Goal: Information Seeking & Learning: Find specific fact

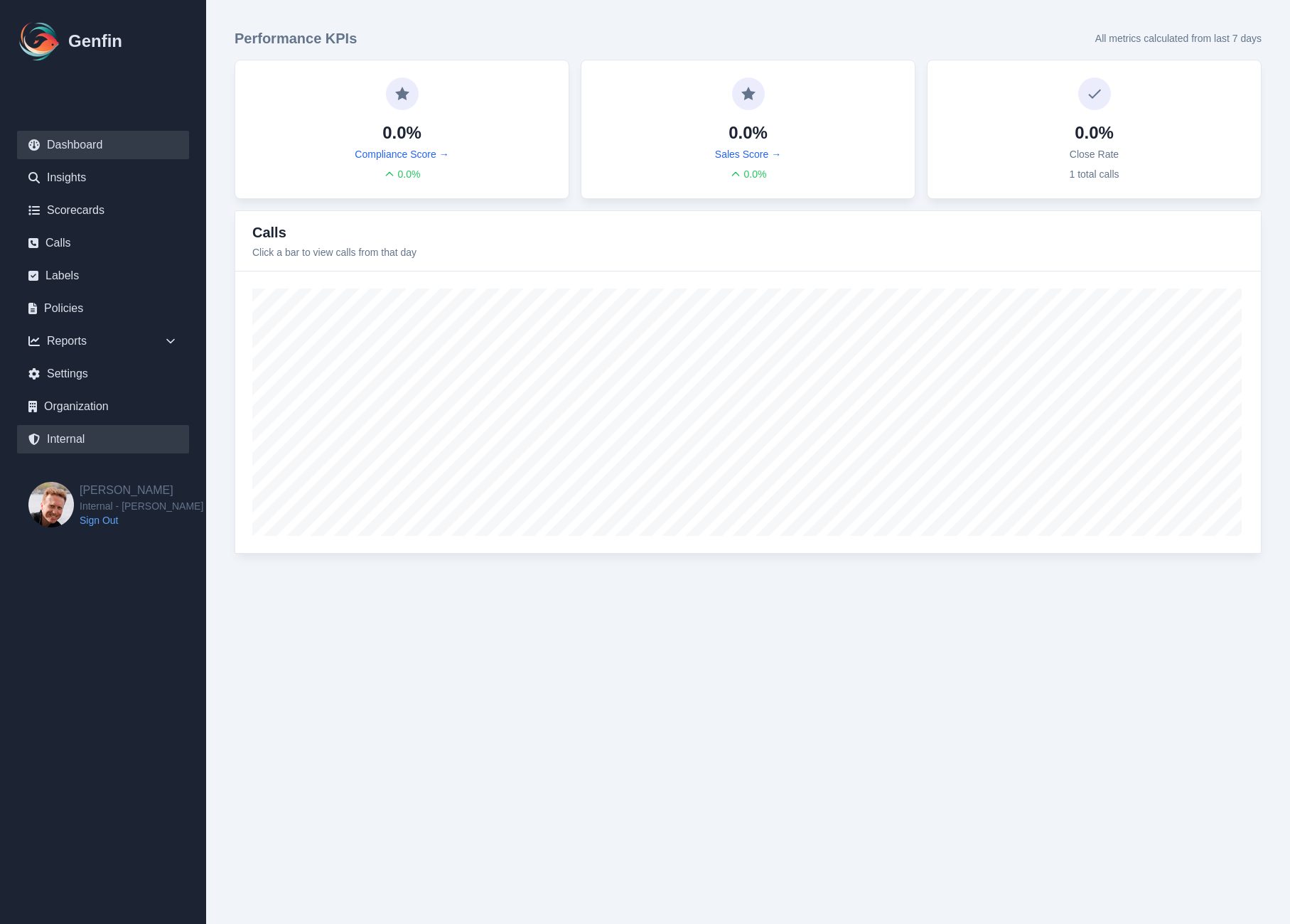
click at [66, 443] on link "Internal" at bounding box center [103, 439] width 172 height 28
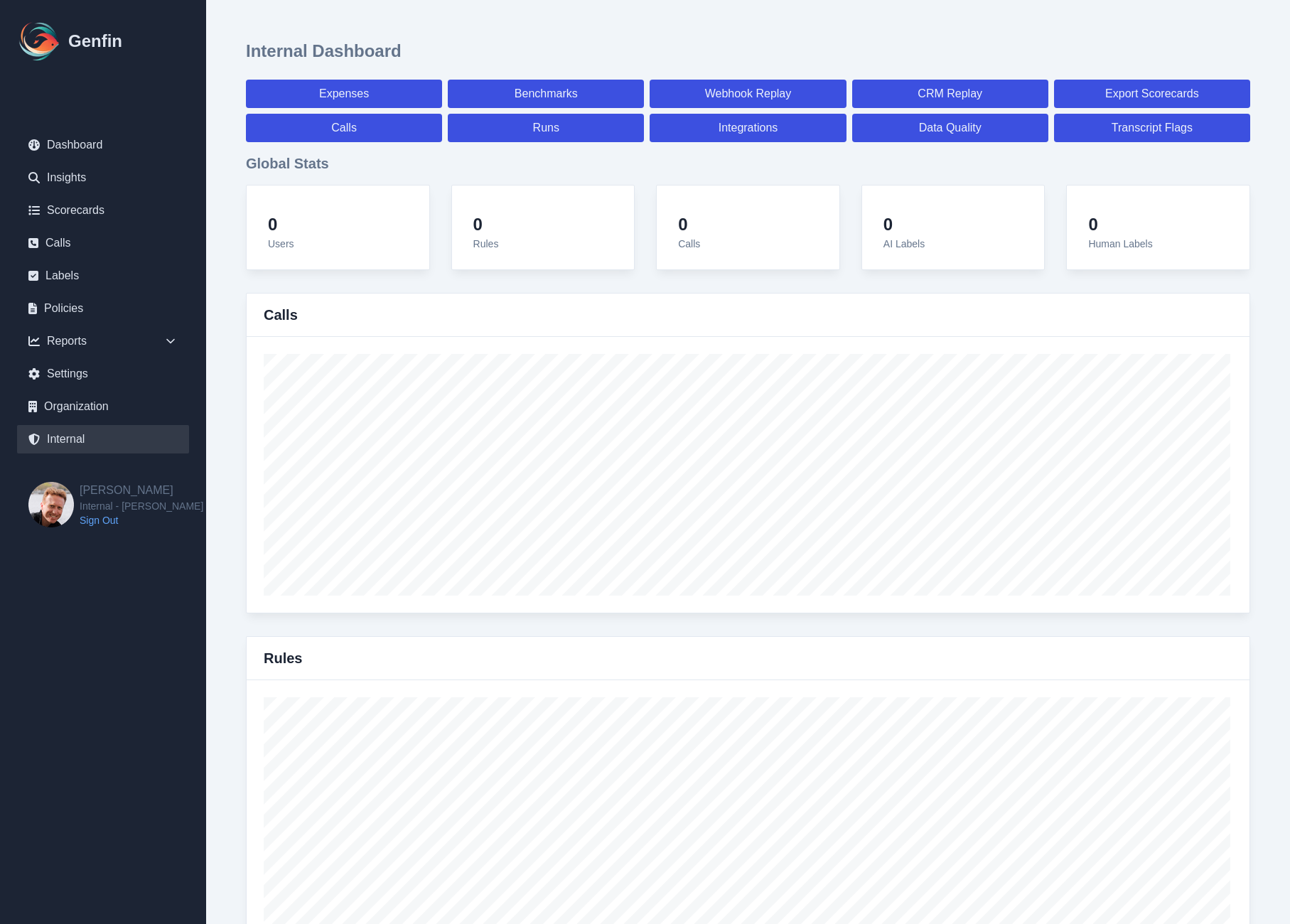
select select "paid"
select select "7"
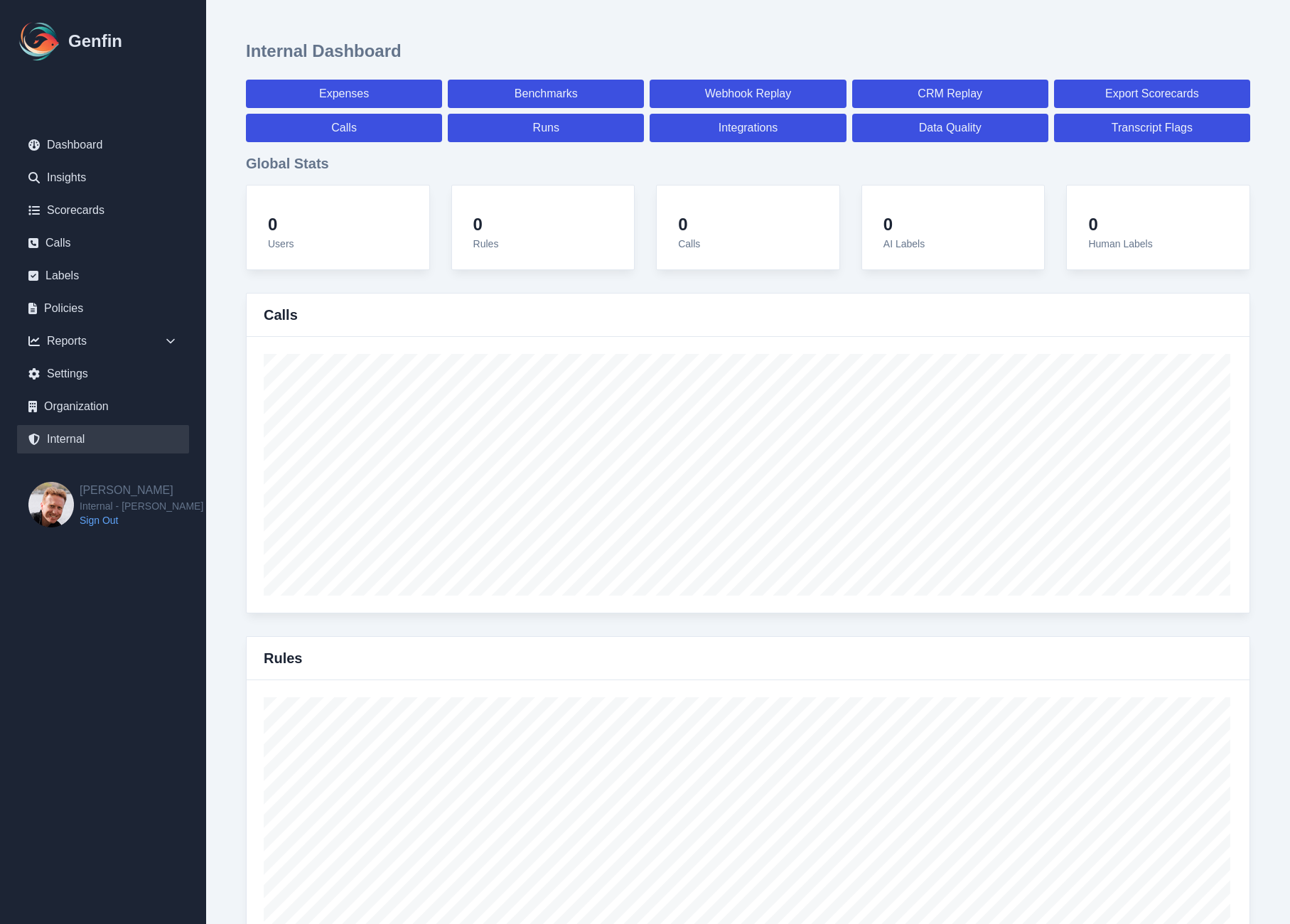
select select "paid"
select select "7"
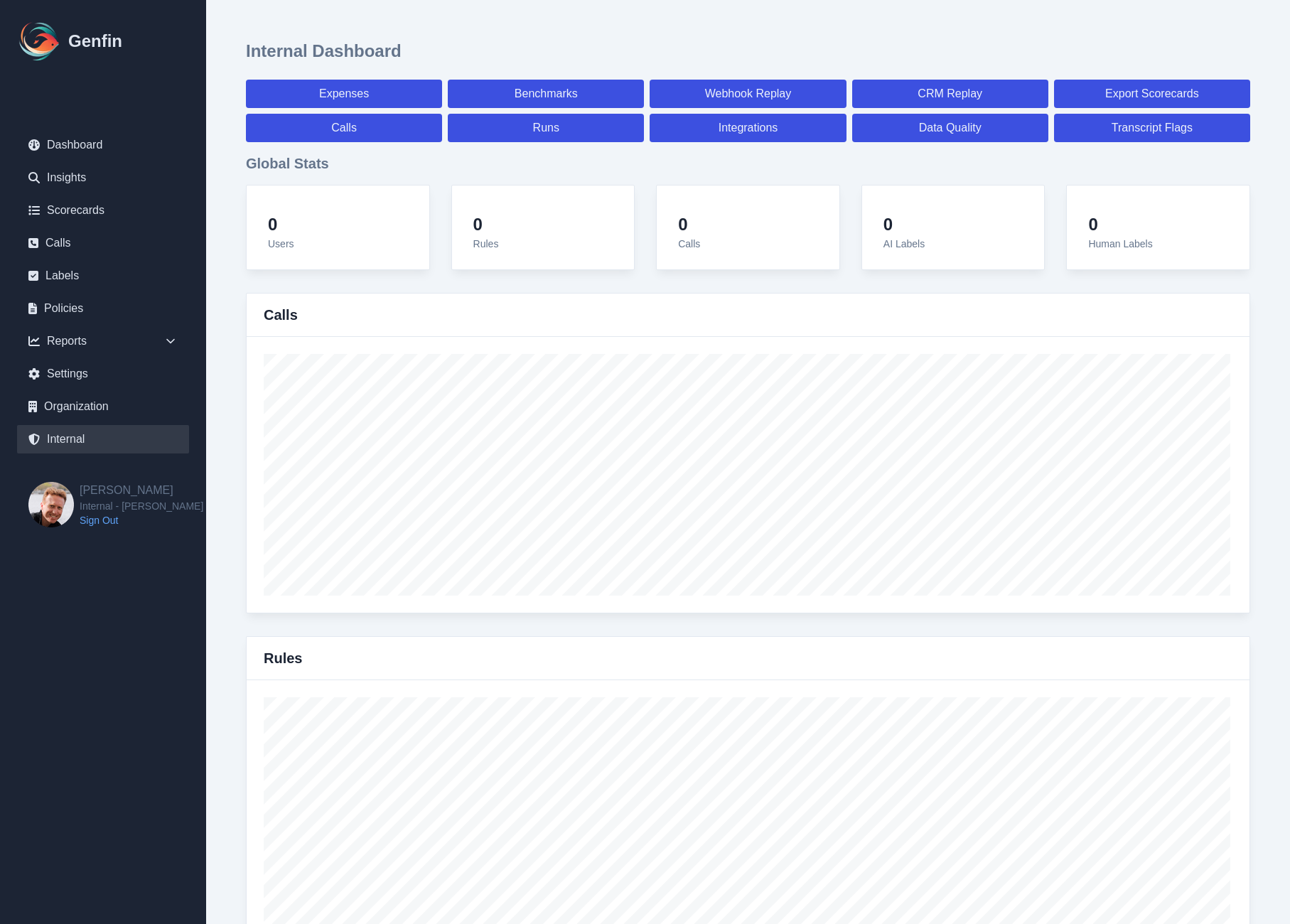
select select "7"
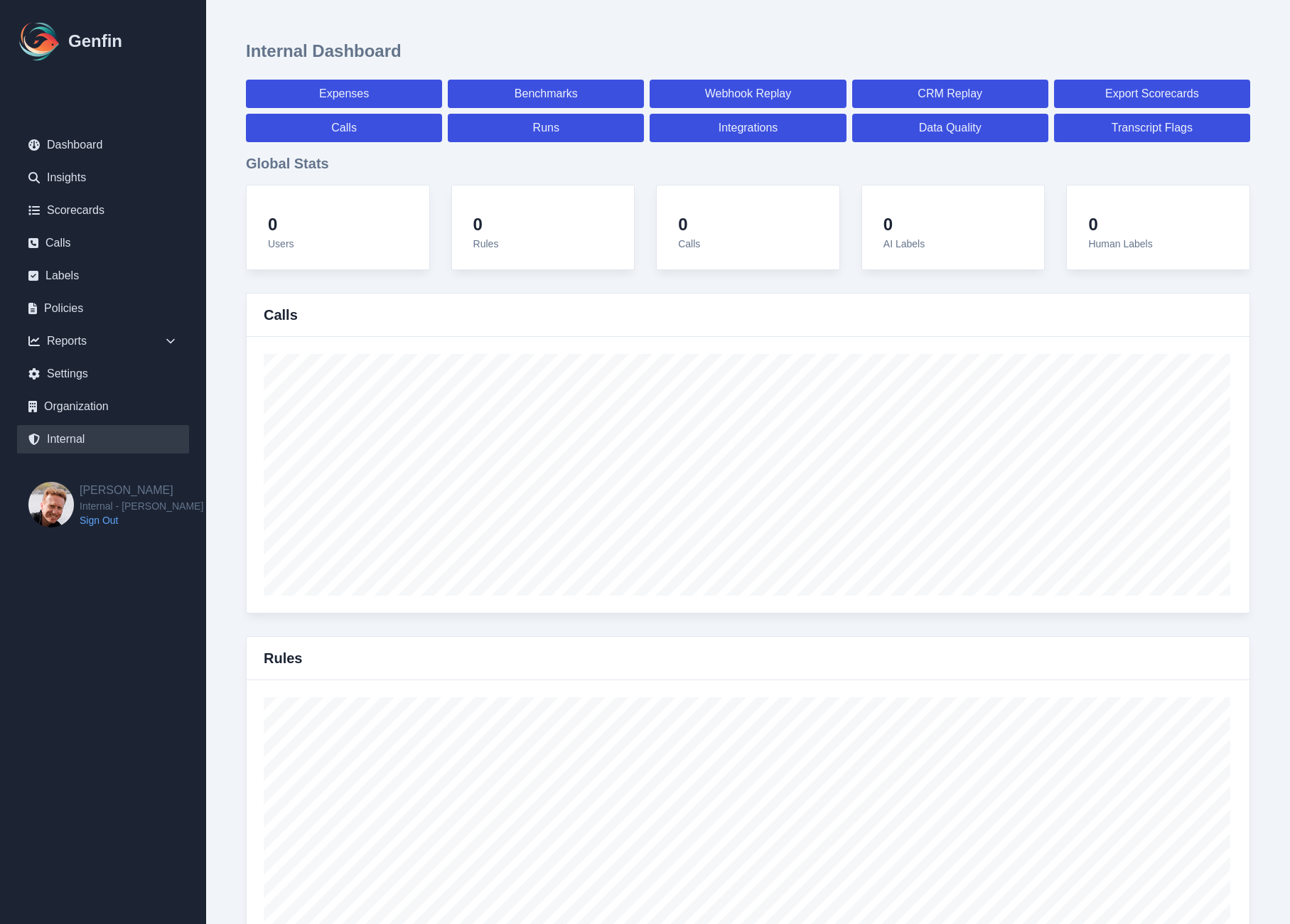
select select "7"
select select "paid"
select select "7"
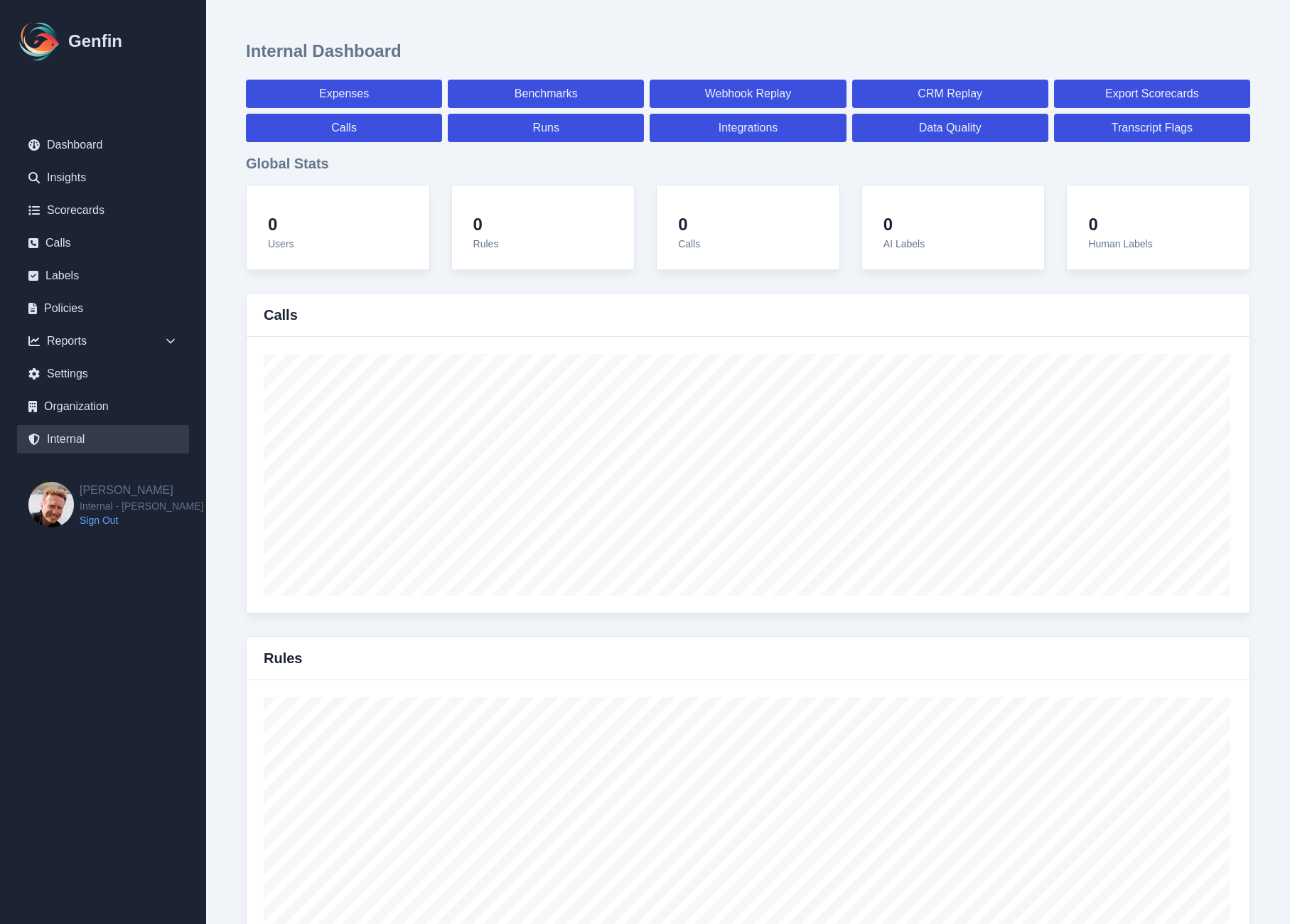
select select "7"
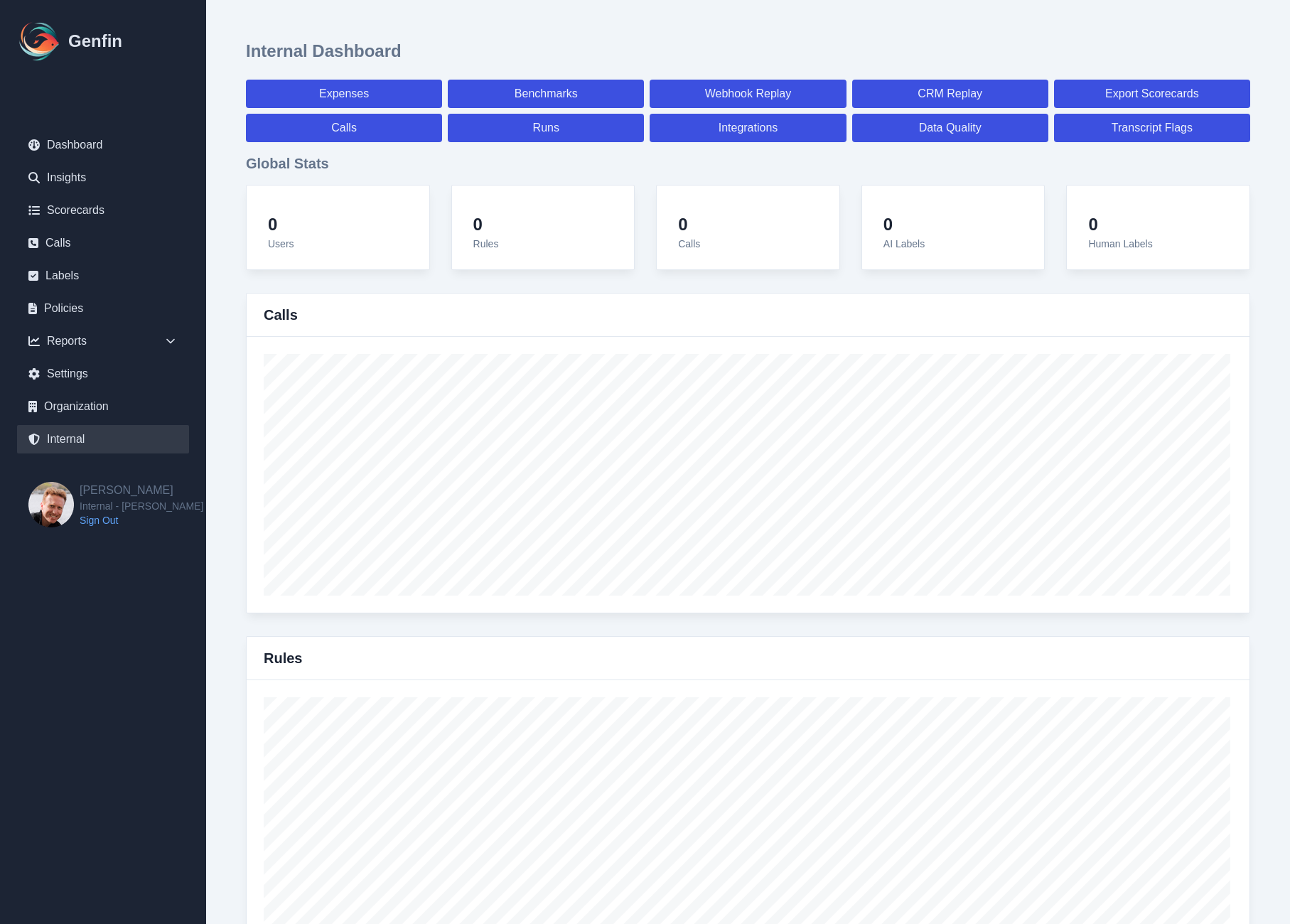
select select "7"
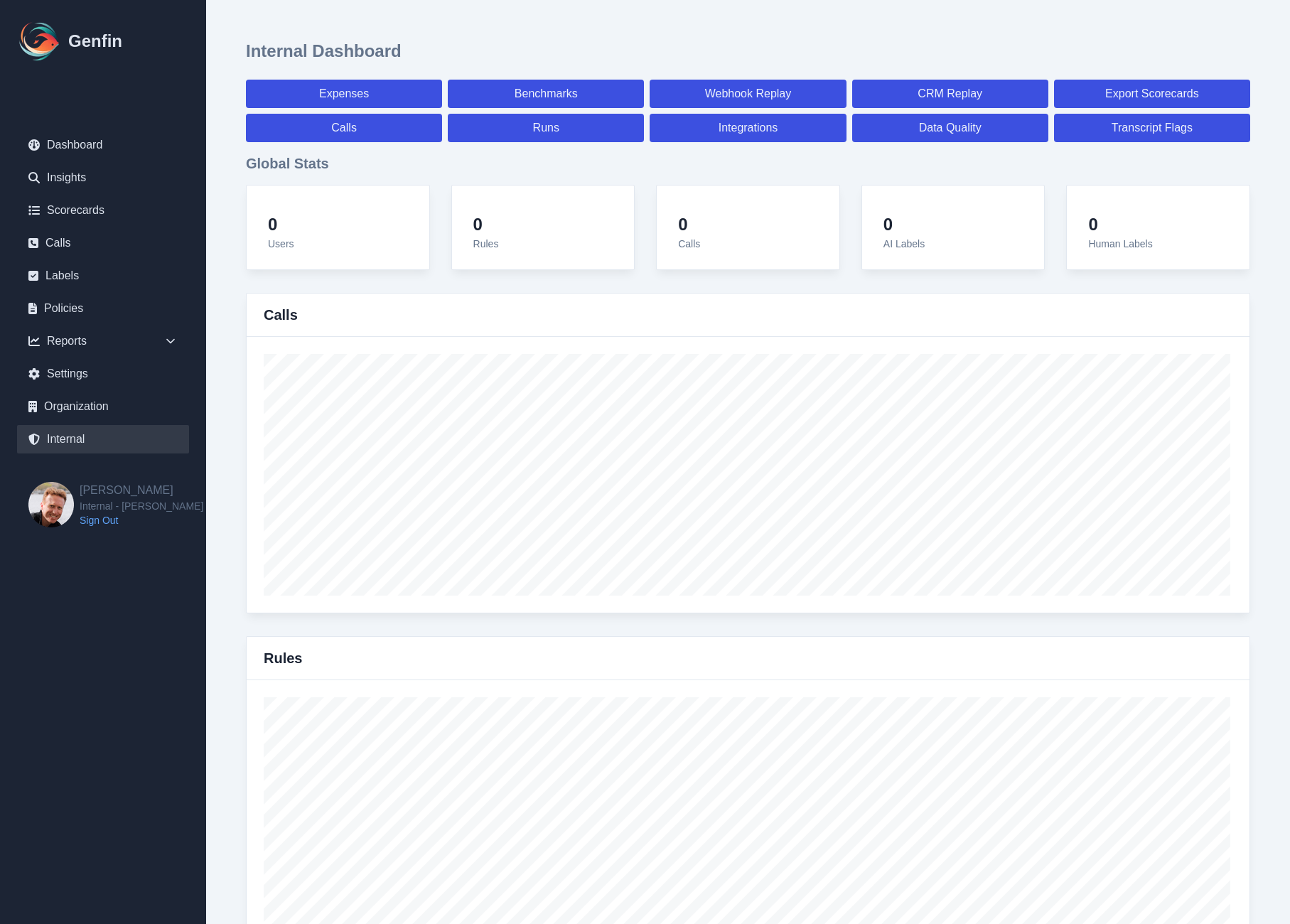
select select "7"
select select "paid"
select select "7"
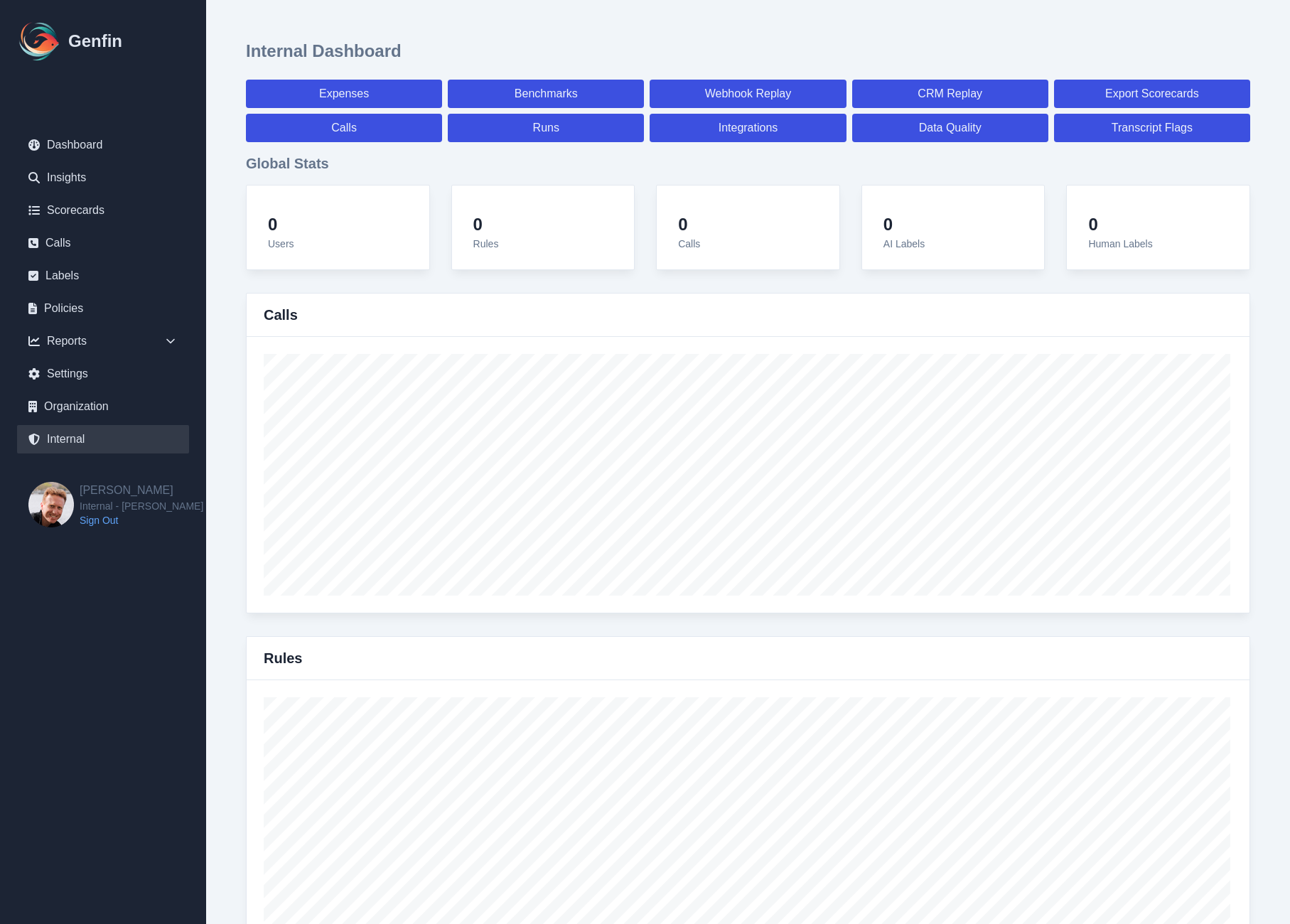
select select "7"
select select "paid"
select select "7"
select select "paid"
select select "7"
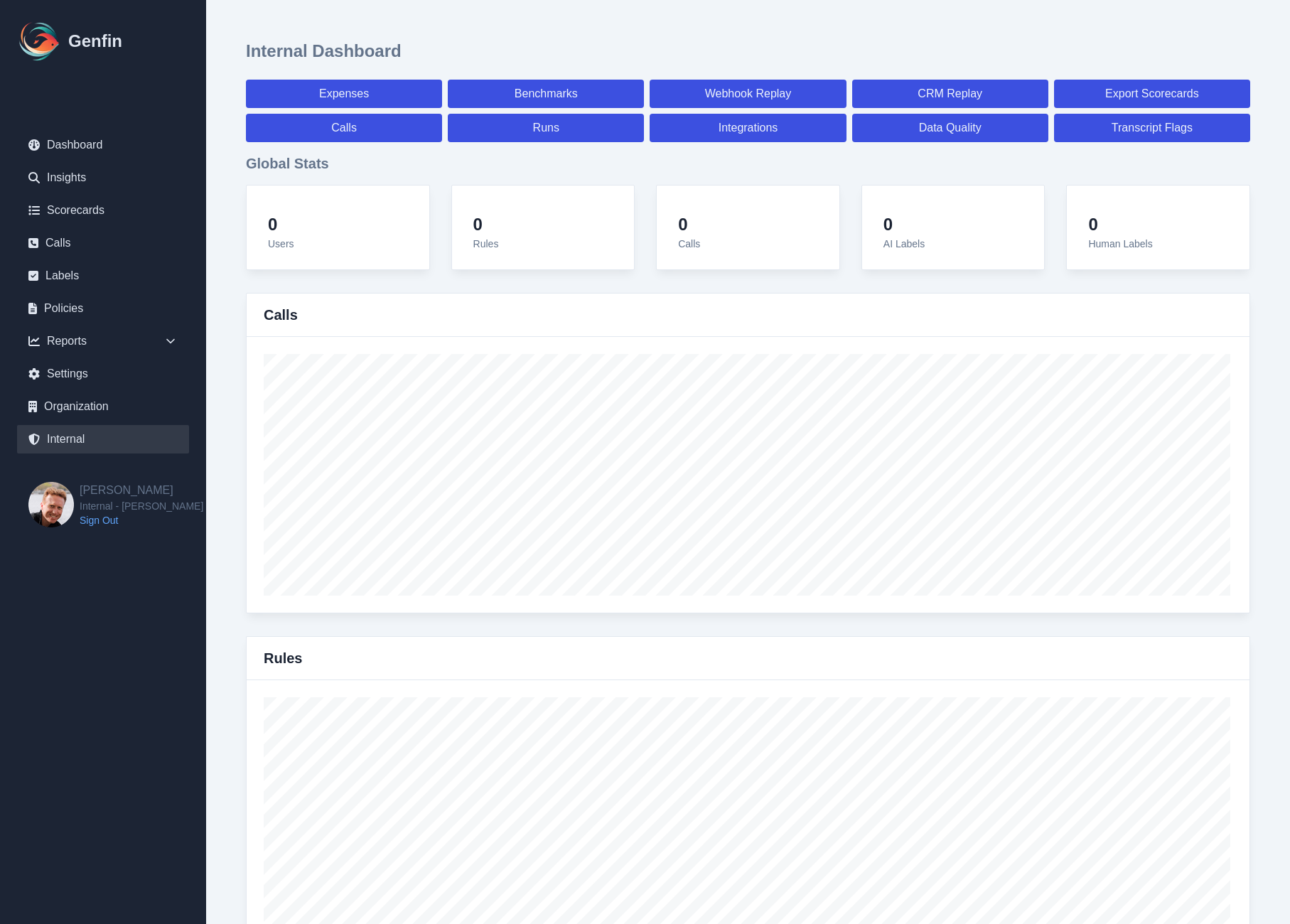
select select "7"
select select "paid"
select select "7"
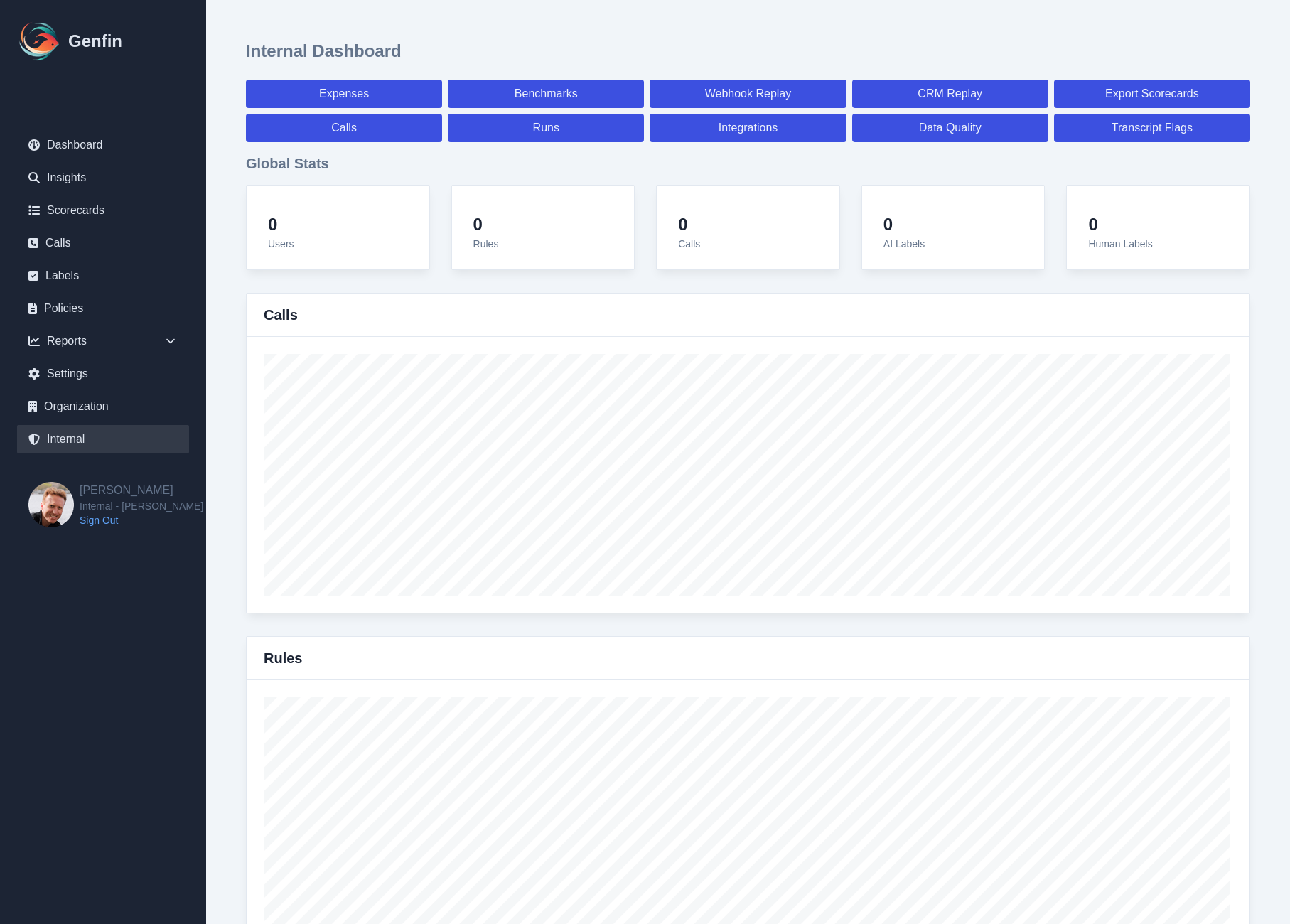
select select "7"
select select "paid"
select select "7"
select select "paid"
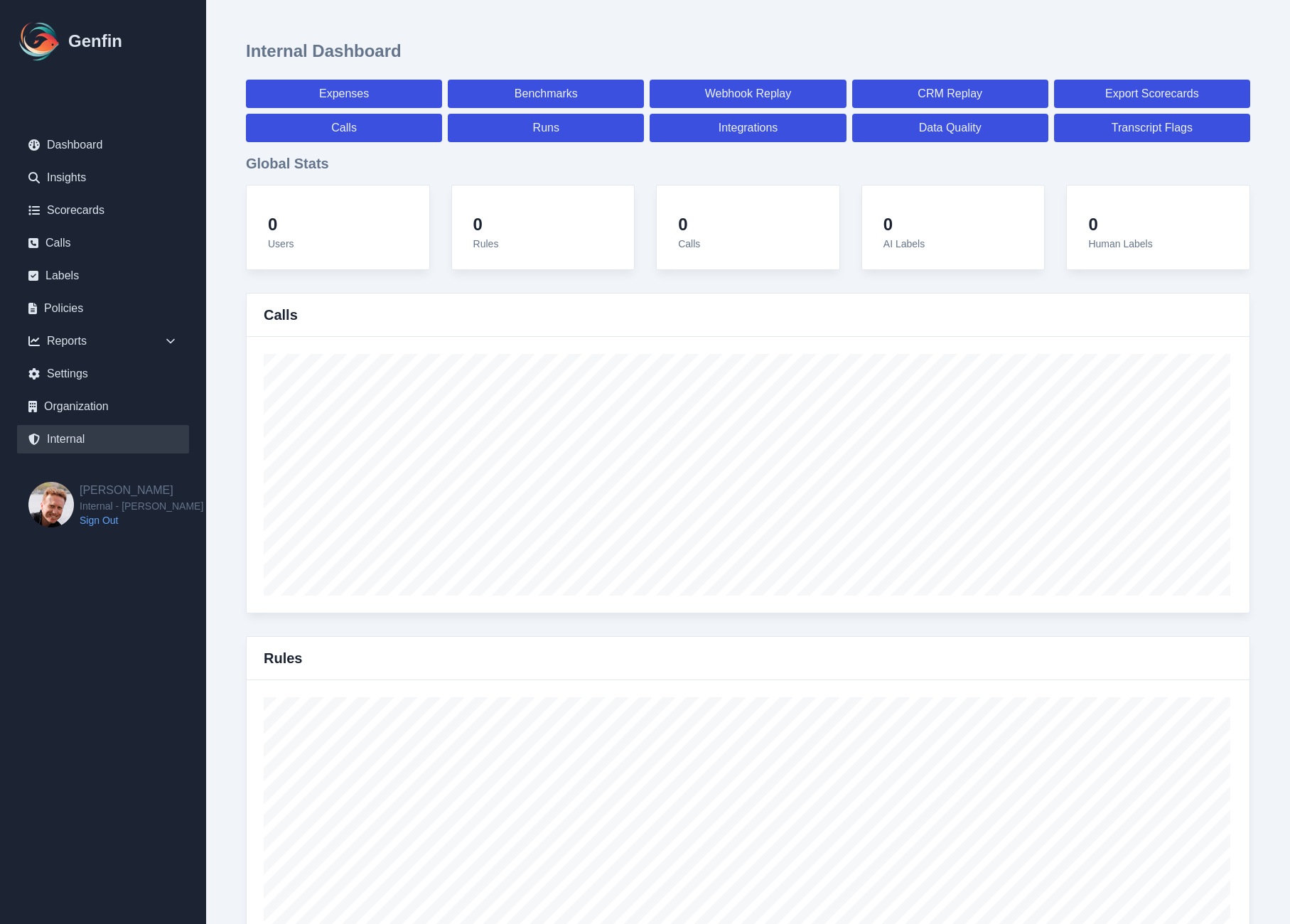
select select "7"
select select "paid"
select select "7"
select select "paid"
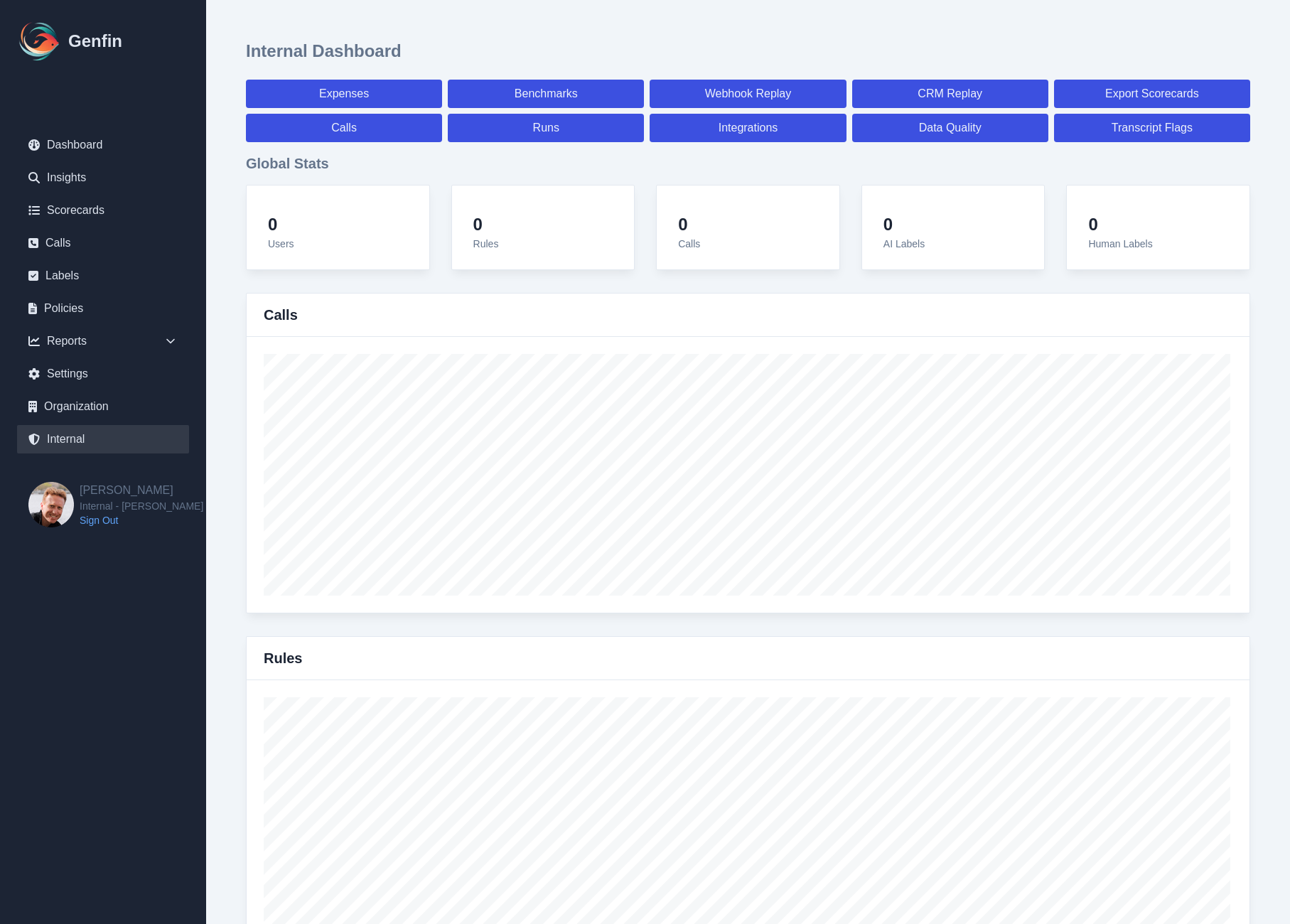
select select "7"
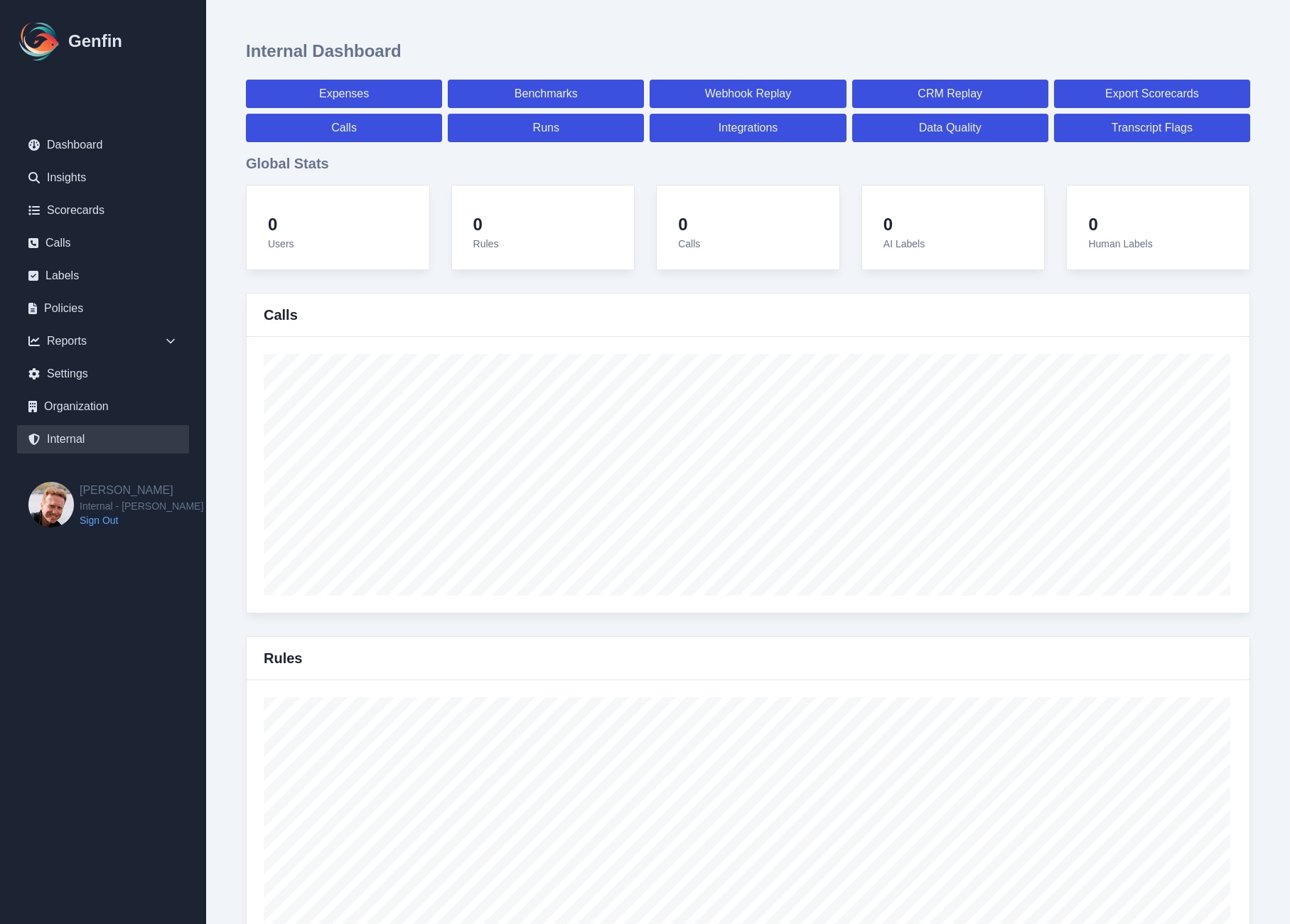
select select "7"
select select "paid"
select select "7"
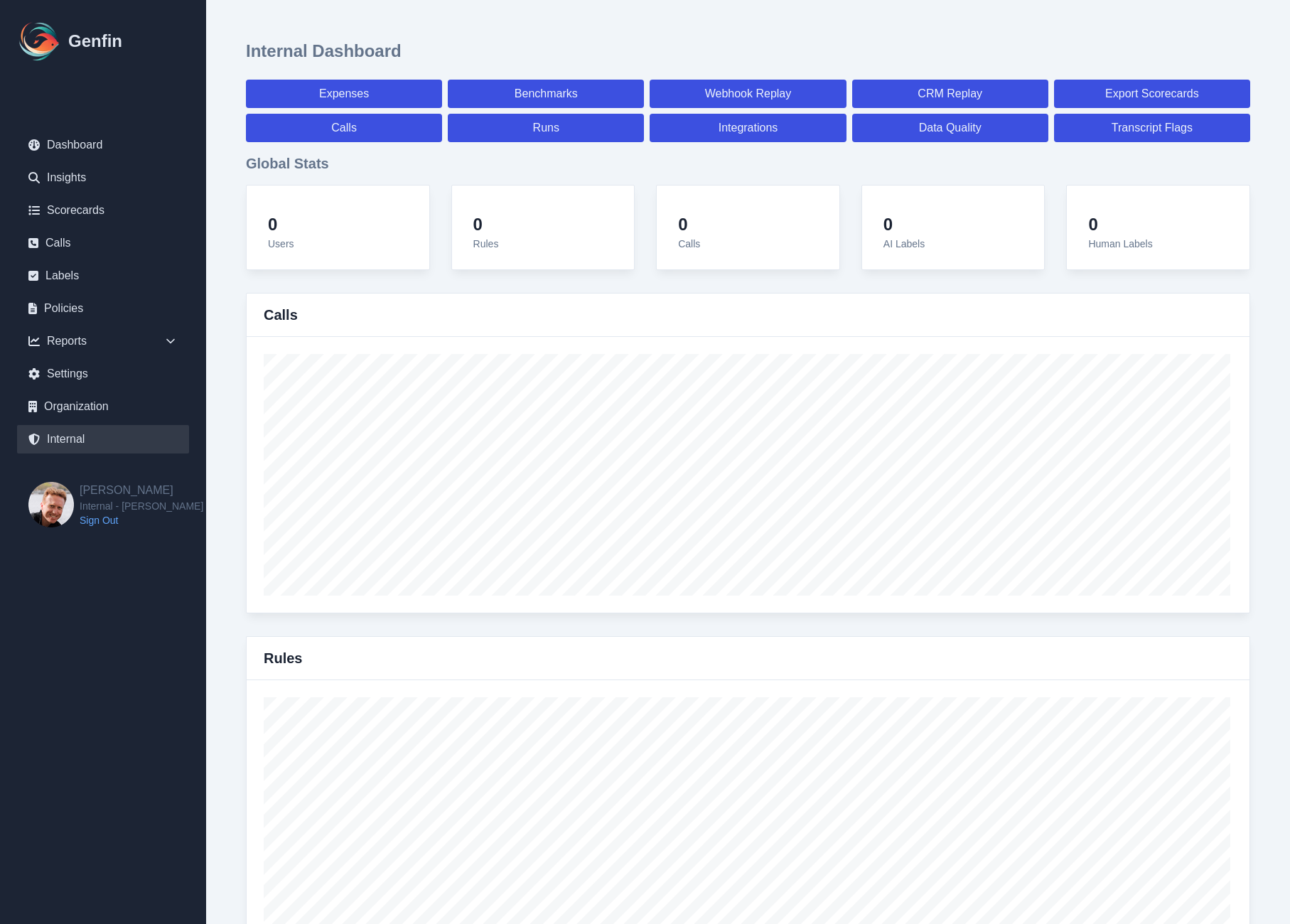
select select "7"
select select "paid"
select select "7"
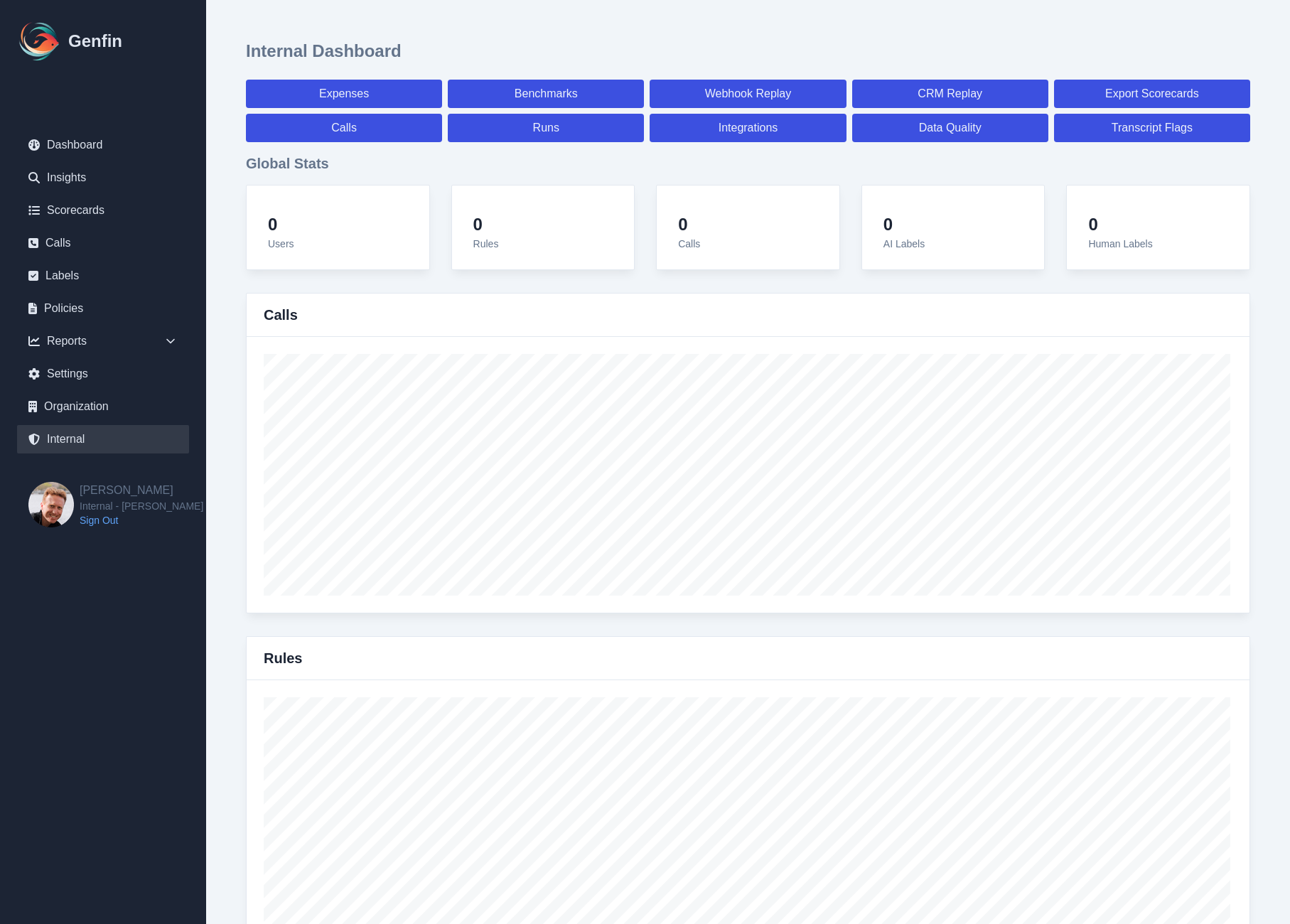
select select "7"
select select "paid"
select select "7"
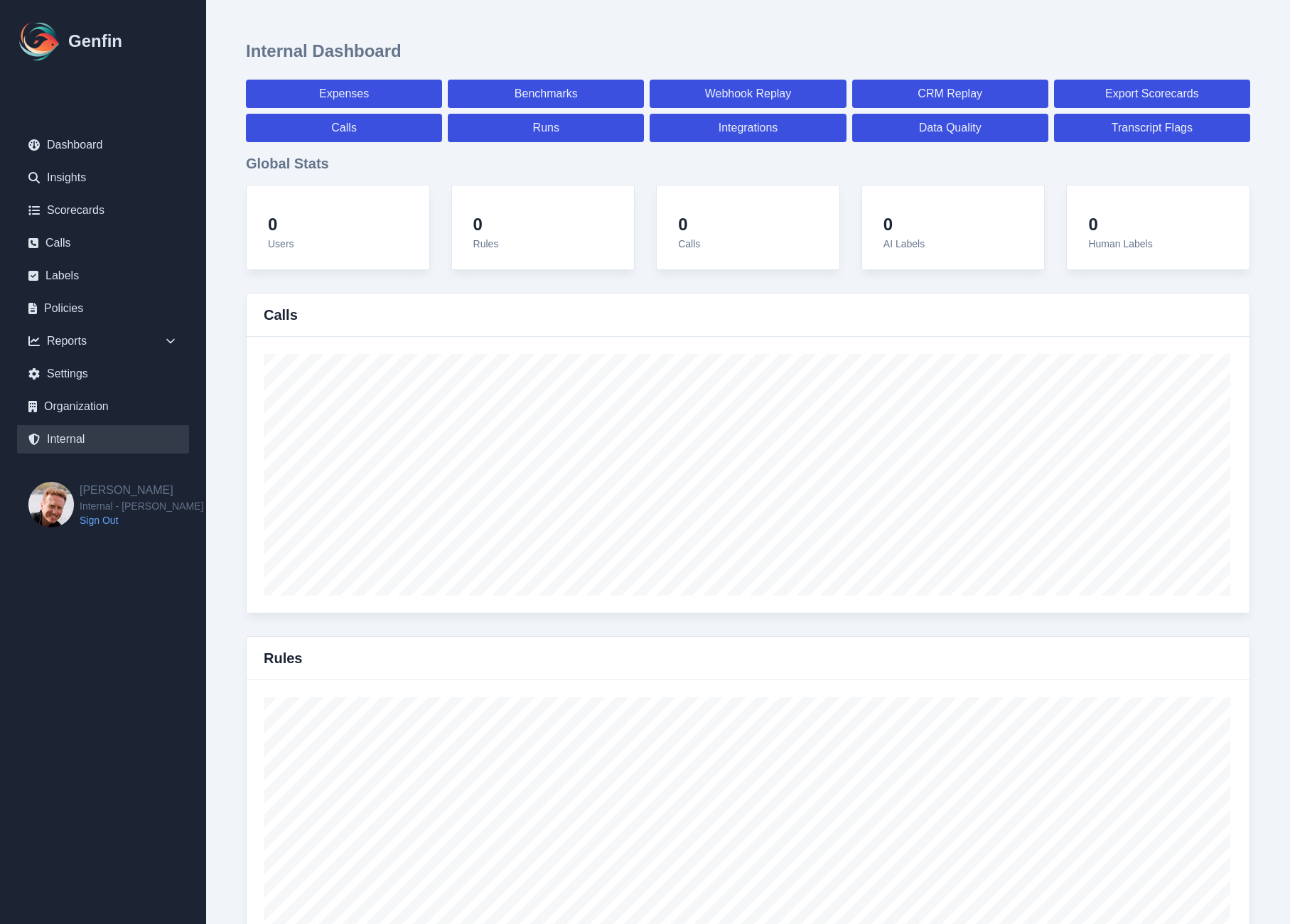
select select "7"
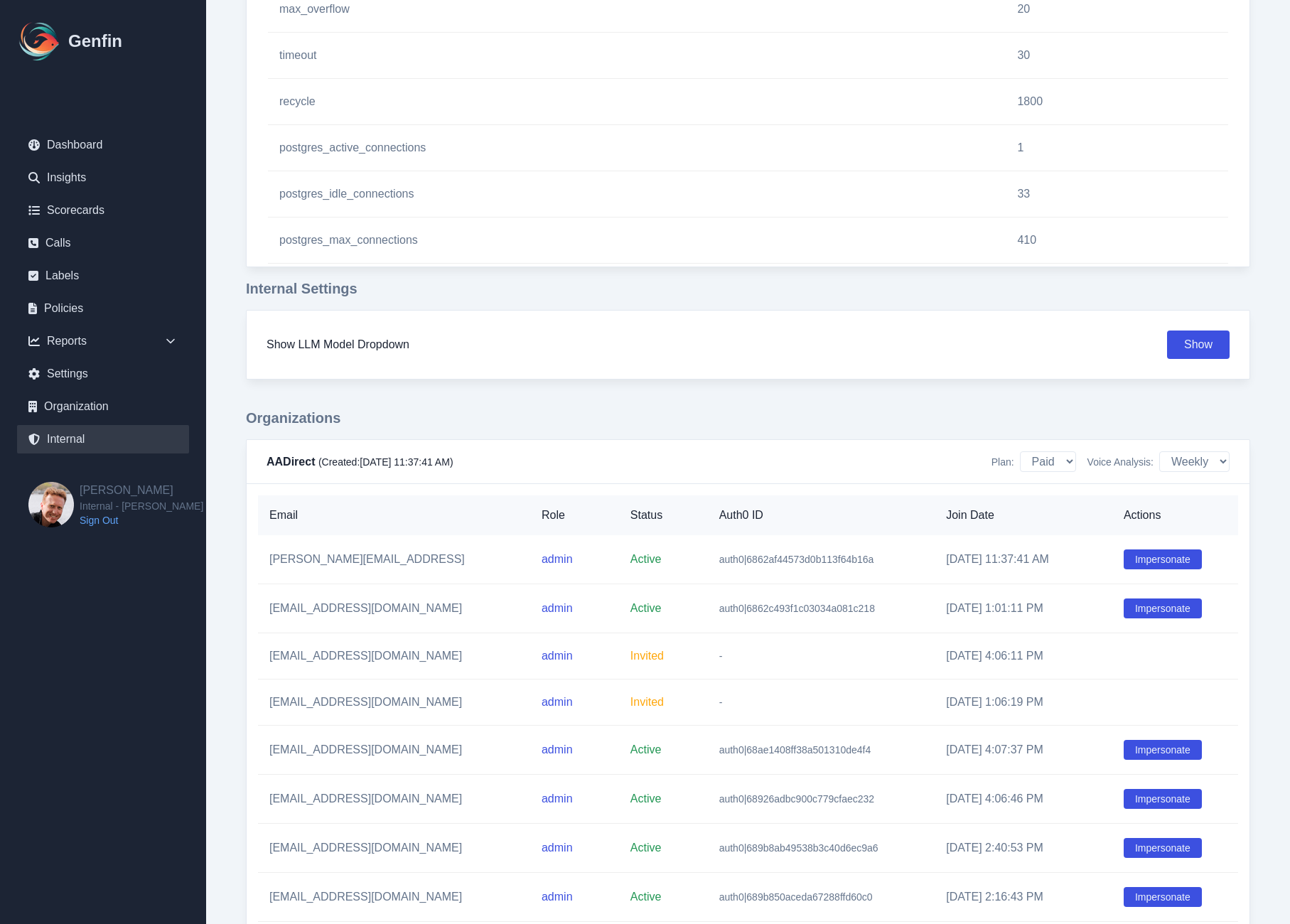
click at [1172, 597] on td "Impersonate" at bounding box center [1175, 608] width 126 height 49
click at [1172, 605] on button "Impersonate" at bounding box center [1162, 607] width 78 height 20
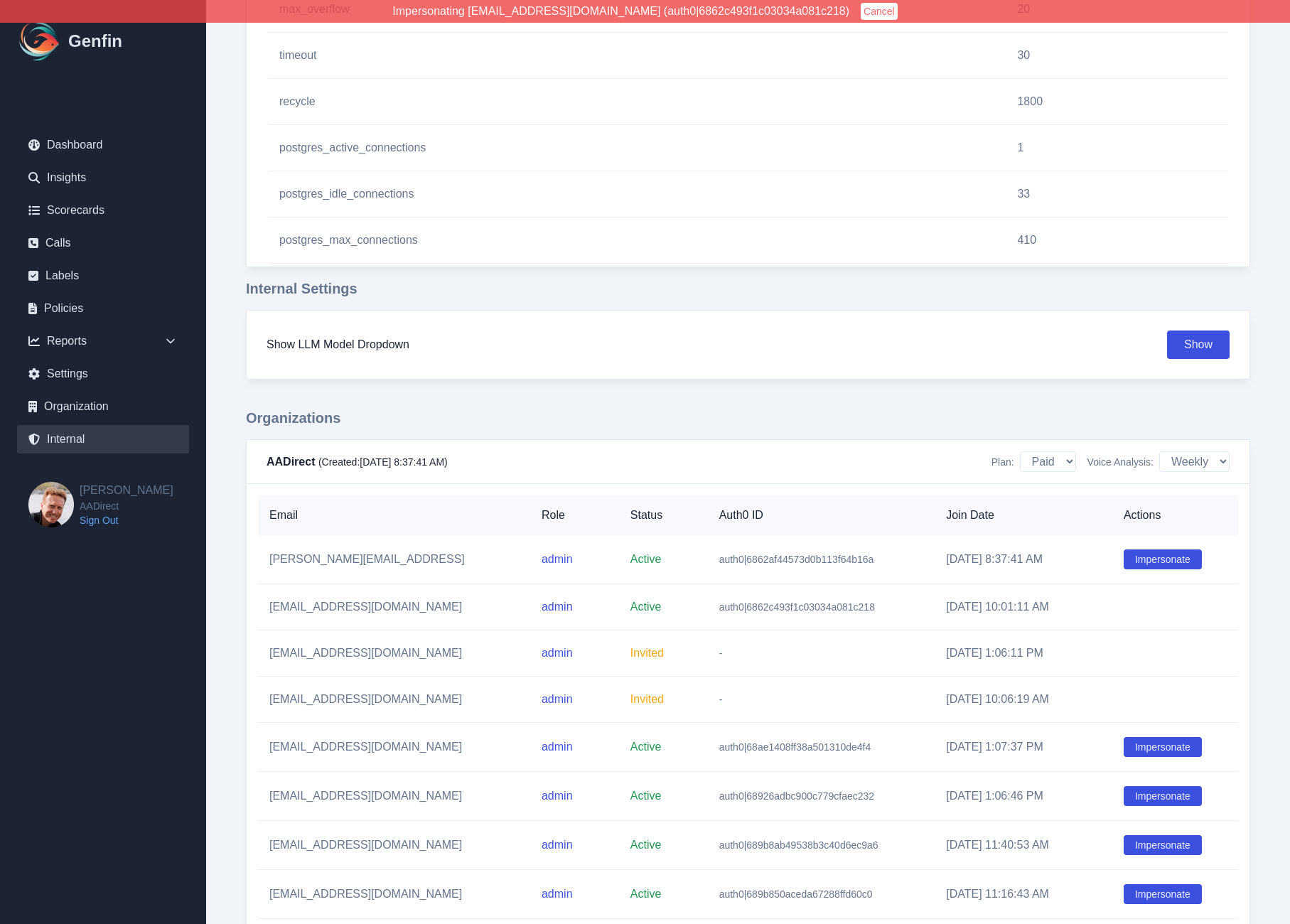
click at [861, 5] on button "Cancel" at bounding box center [879, 11] width 37 height 17
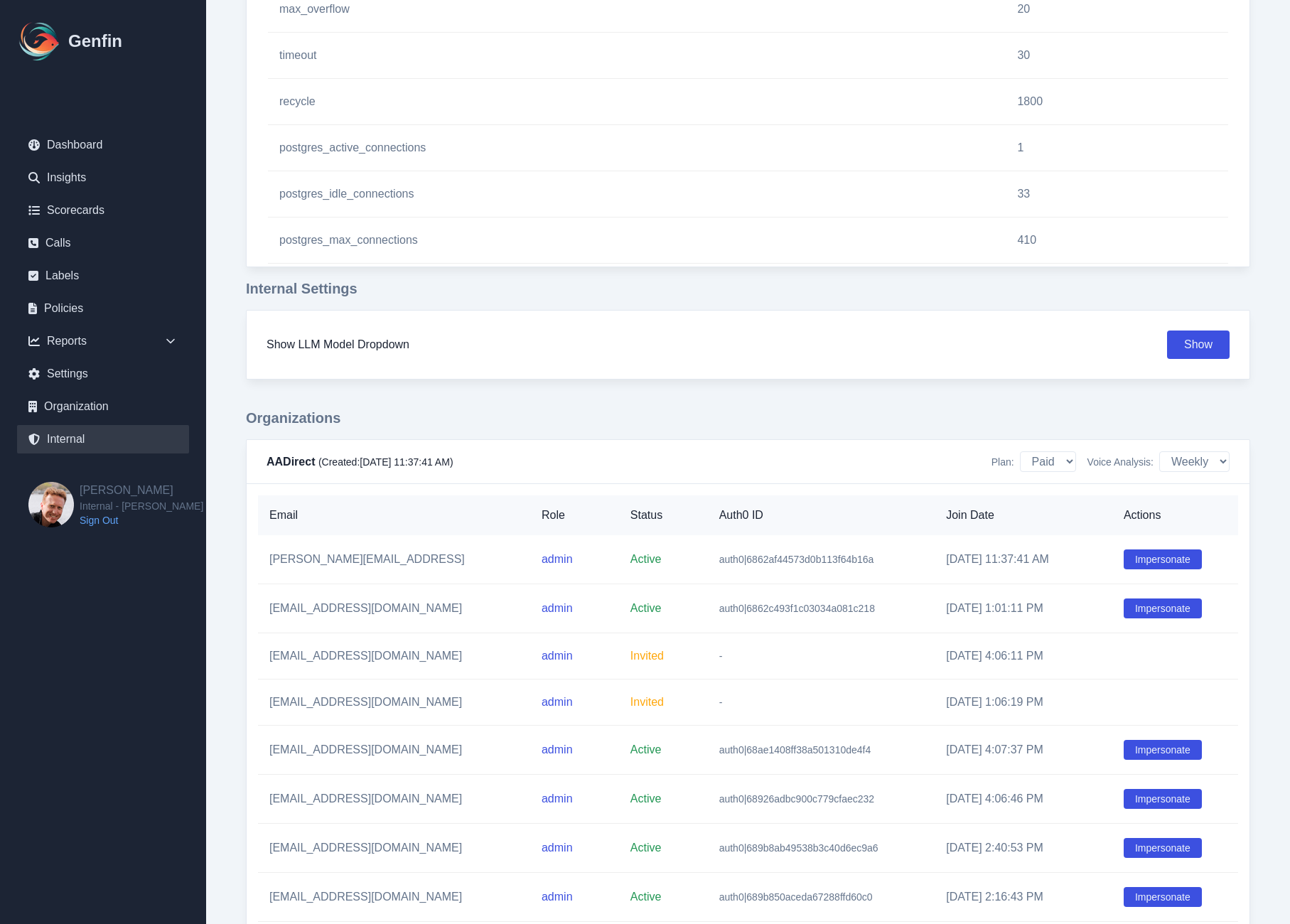
click at [88, 442] on link "Internal" at bounding box center [103, 439] width 172 height 28
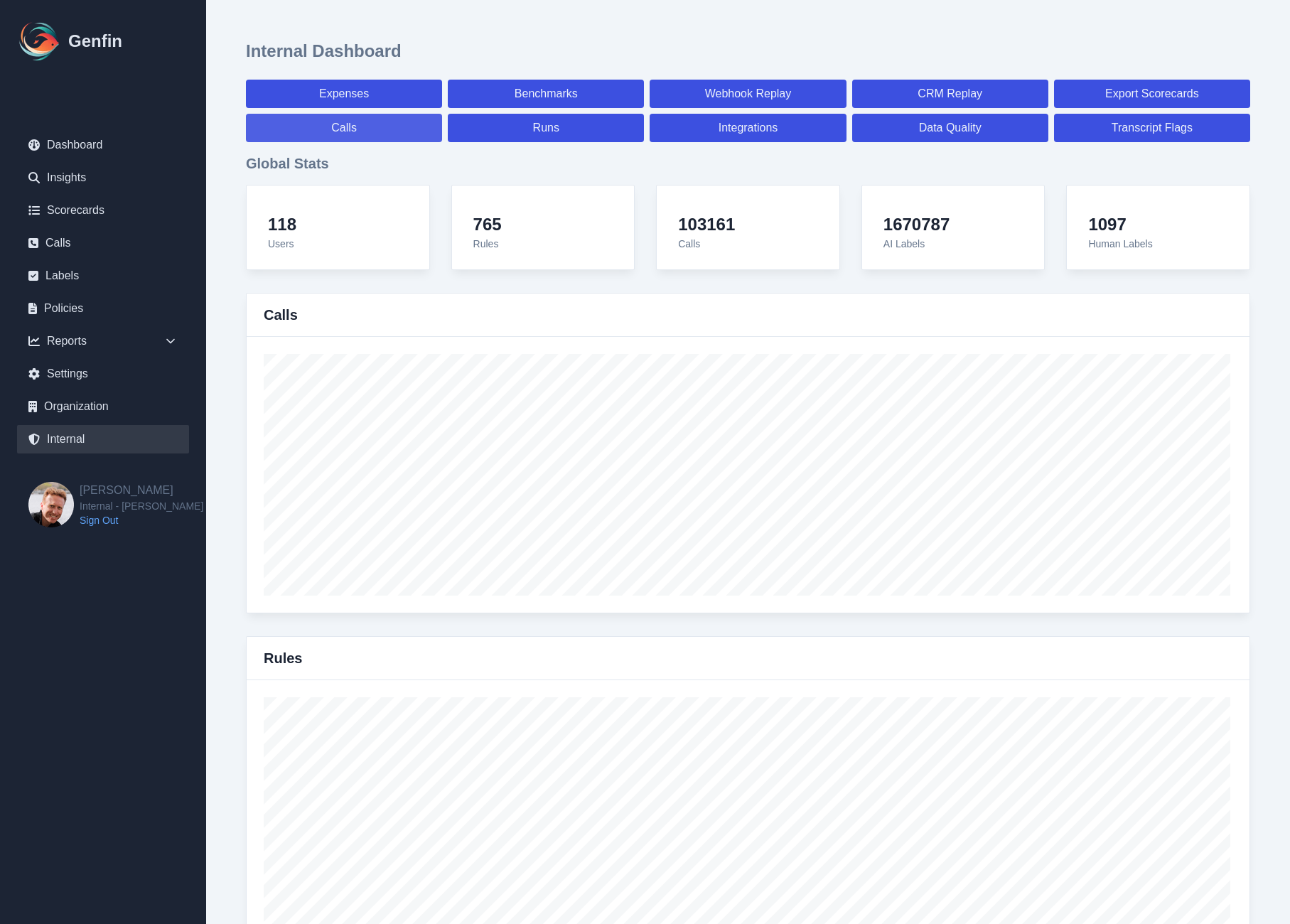
click at [341, 135] on link "Calls" at bounding box center [344, 128] width 197 height 28
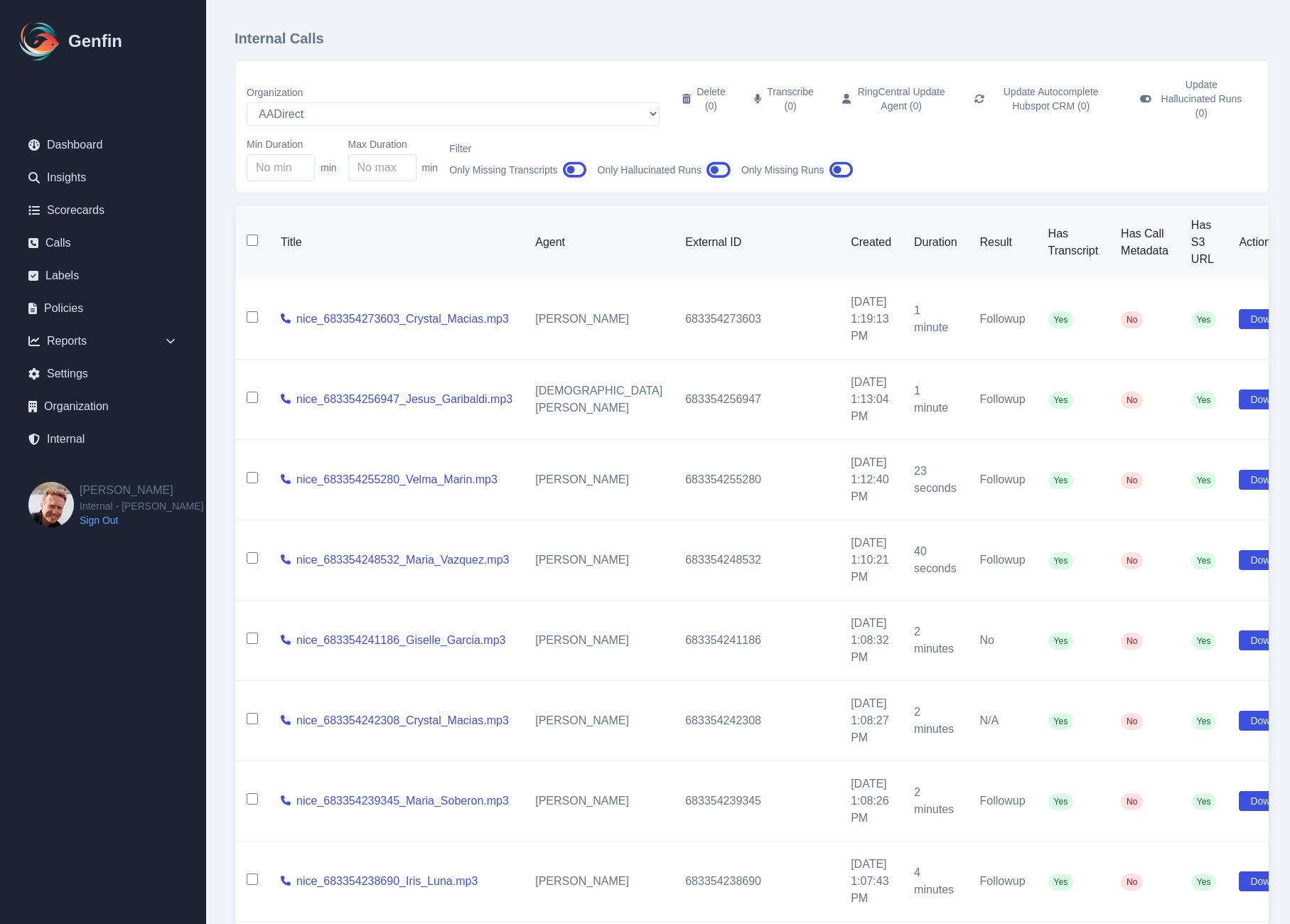
scroll to position [84, 0]
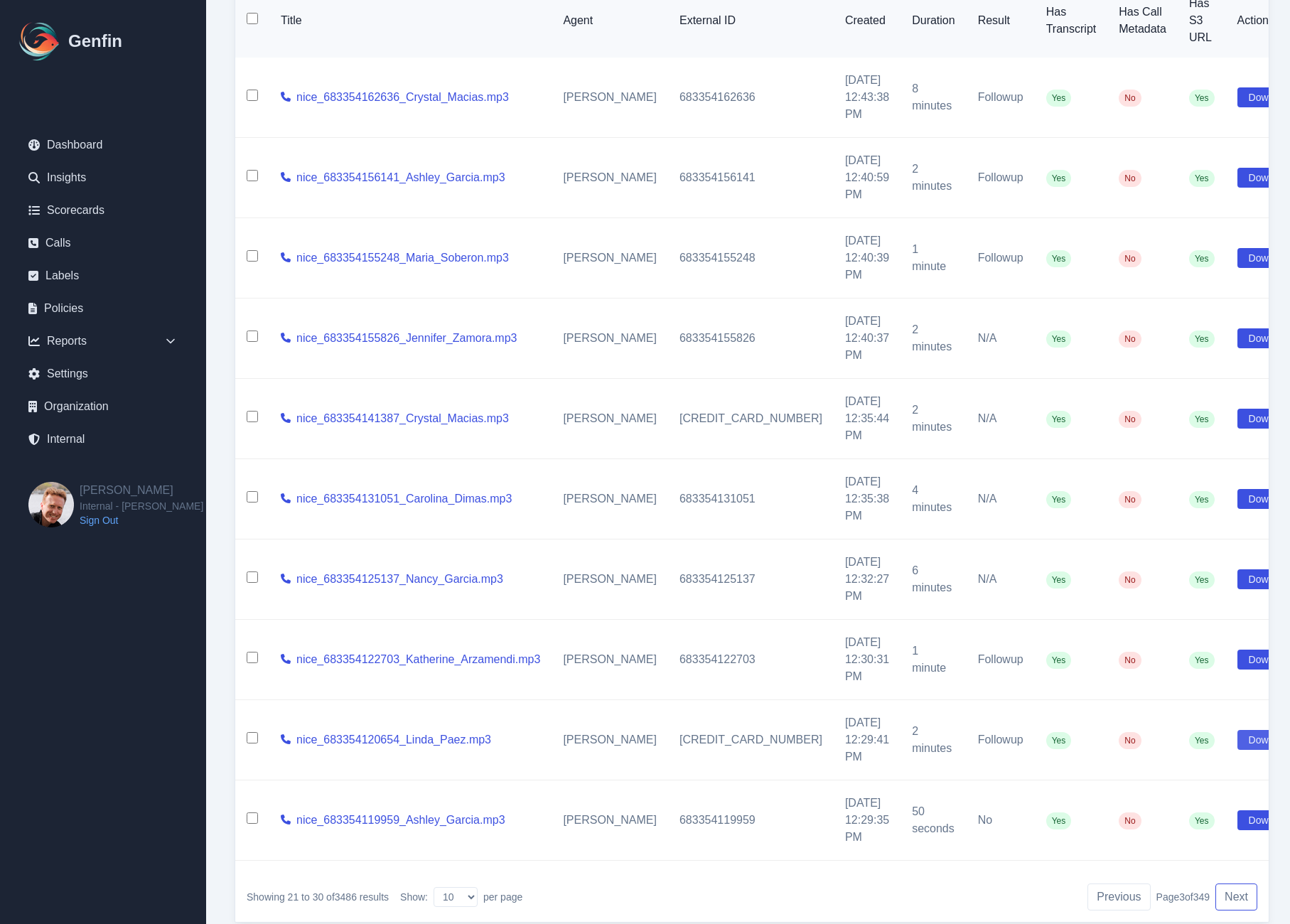
scroll to position [255, 0]
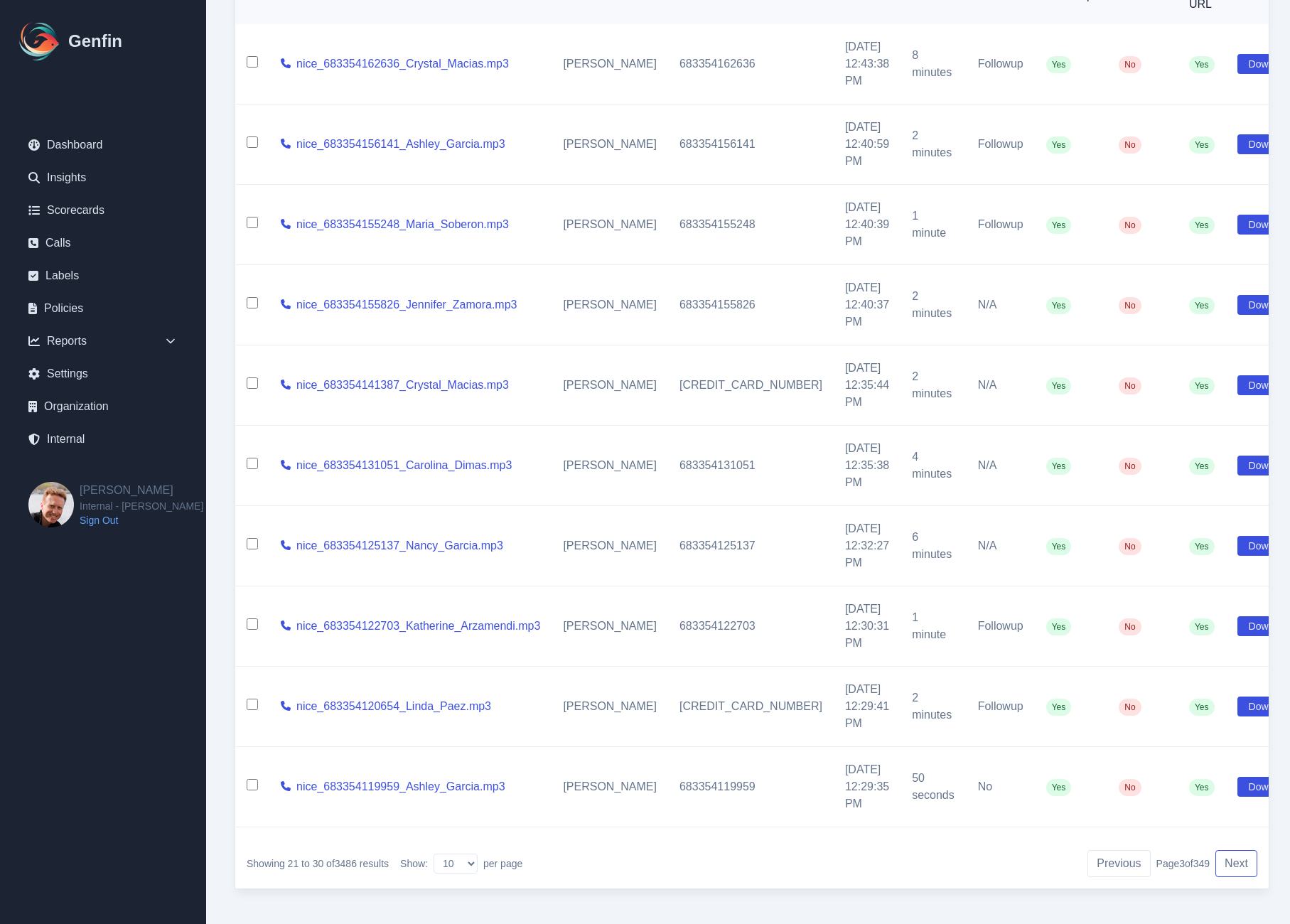
click at [1233, 858] on button "Next" at bounding box center [1236, 863] width 42 height 27
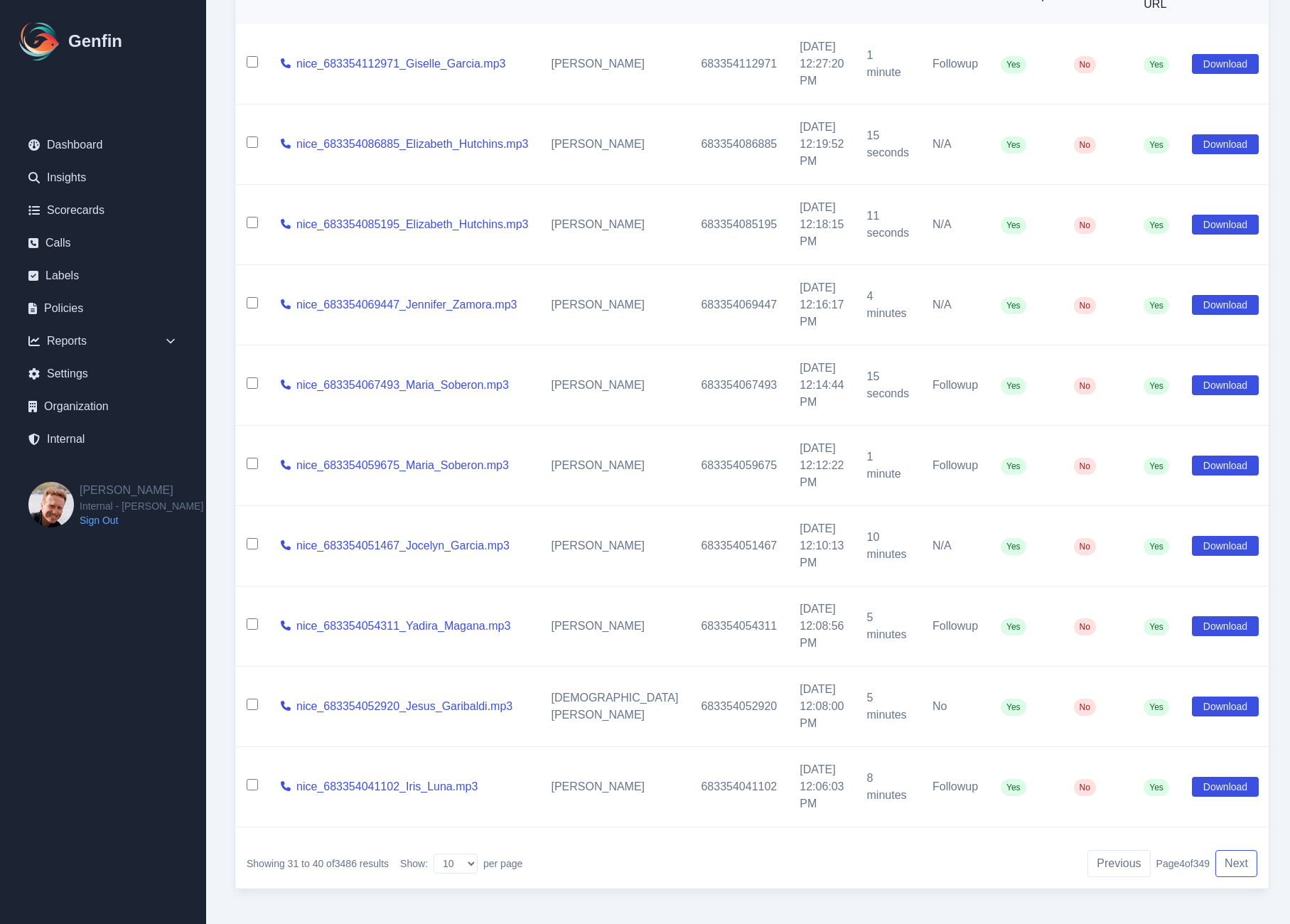
scroll to position [84, 0]
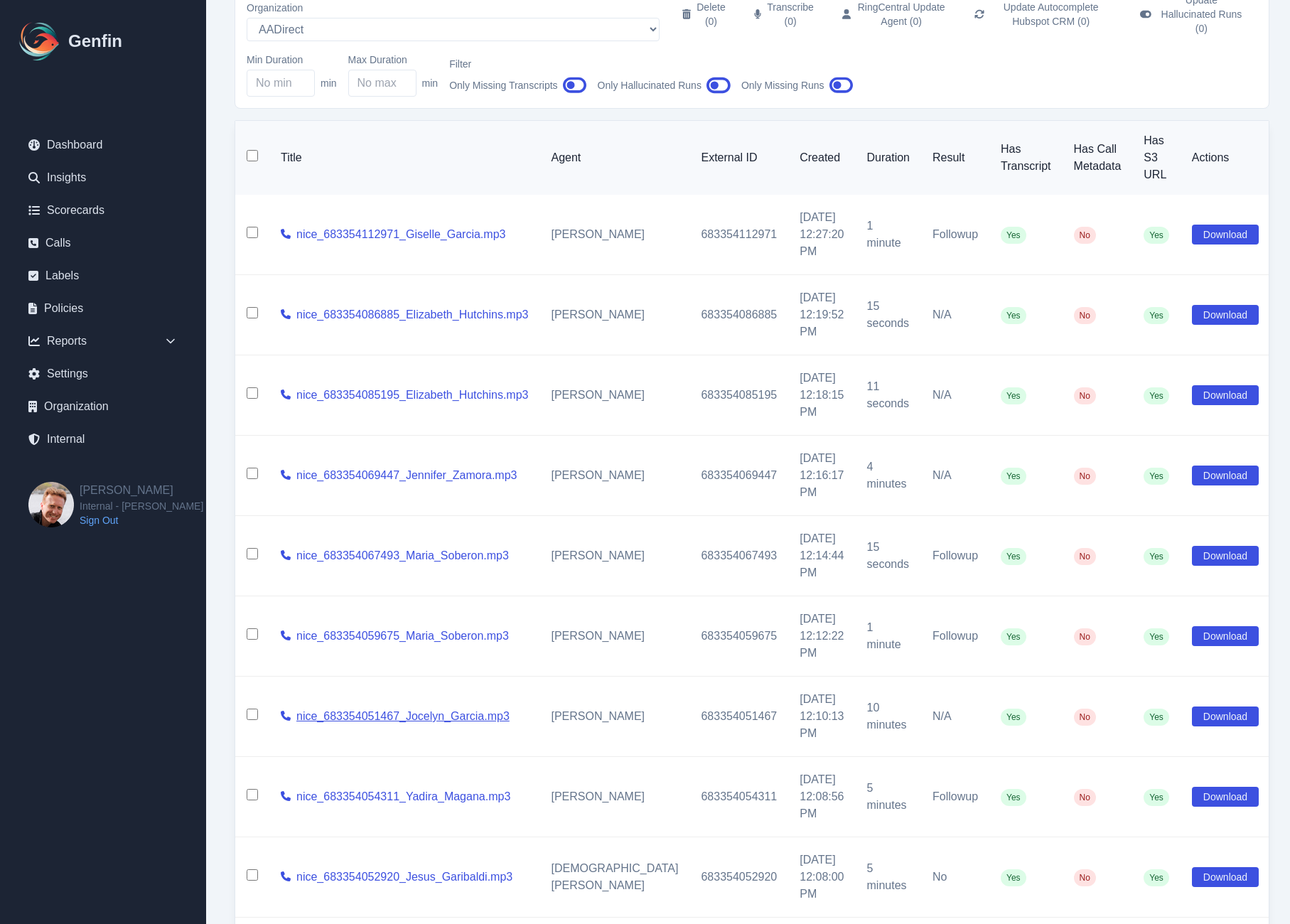
click at [357, 708] on link "nice_683354051467_Jocelyn_Garcia.mp3" at bounding box center [404, 716] width 214 height 17
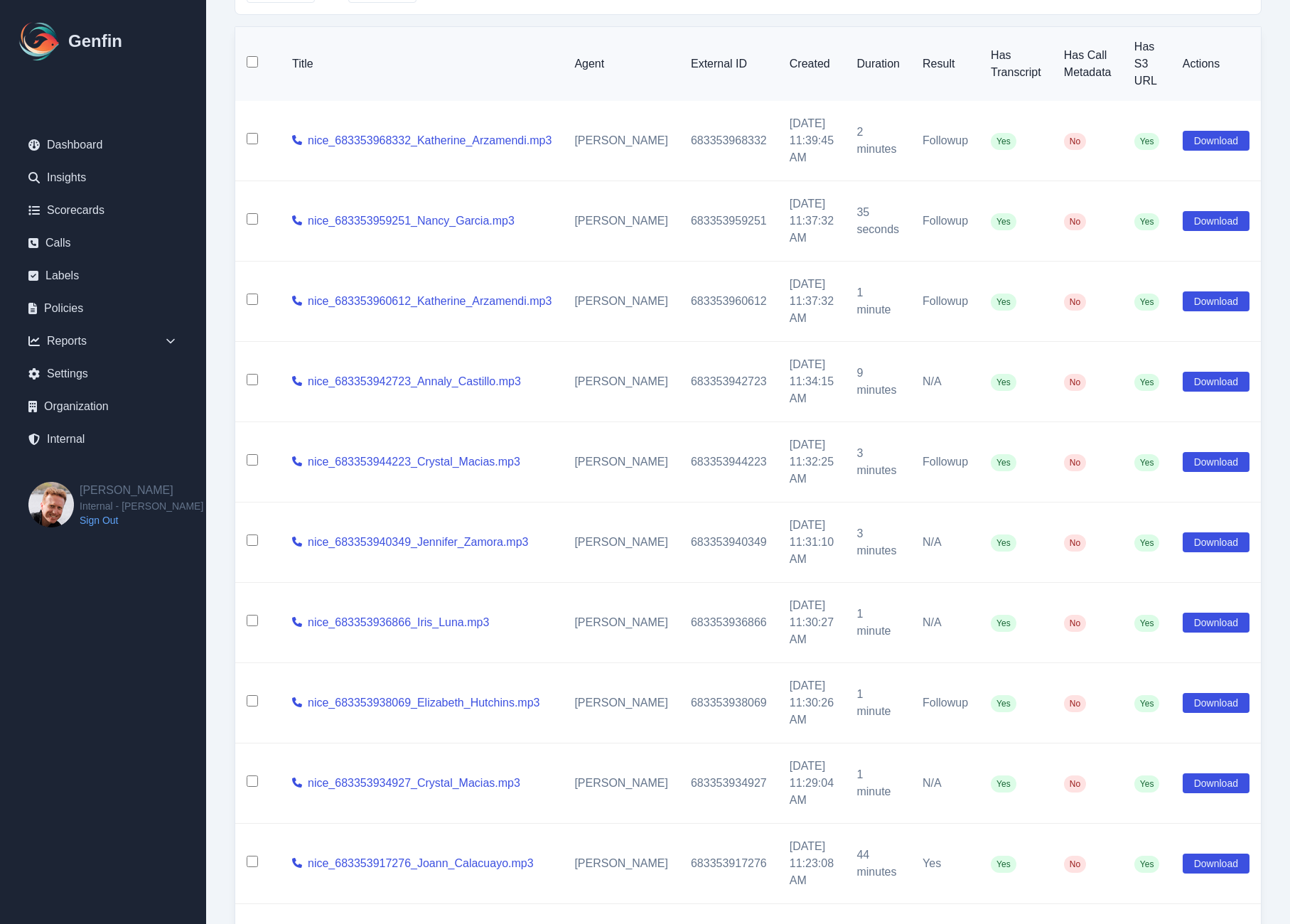
scroll to position [255, 0]
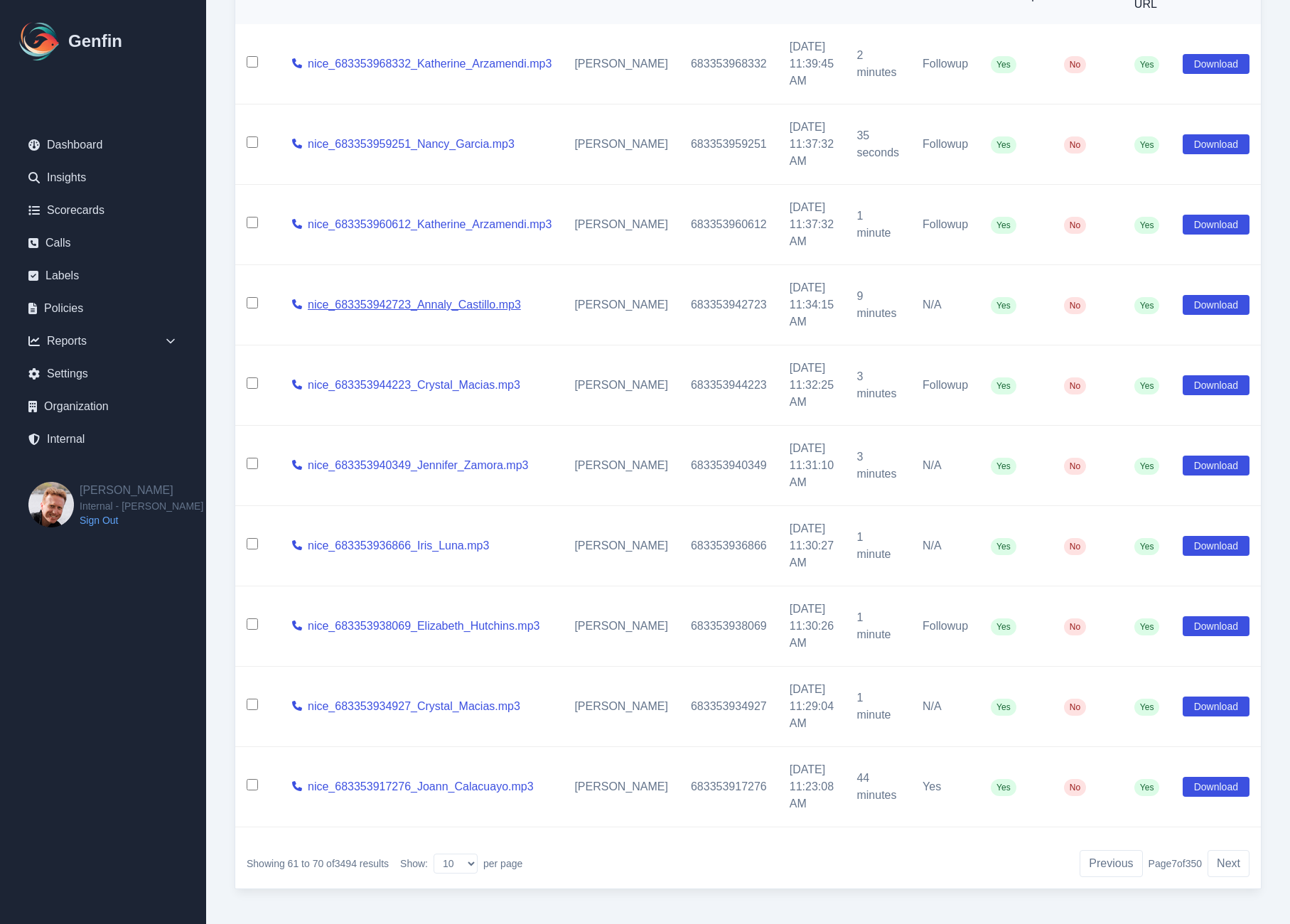
click at [431, 297] on link "nice_683353942723_Annaly_Castillo.mp3" at bounding box center [415, 305] width 214 height 17
click at [445, 778] on link "nice_683353917276_Joann_Calacuayo.mp3" at bounding box center [421, 786] width 226 height 17
click at [1233, 849] on button "Next" at bounding box center [1229, 863] width 42 height 27
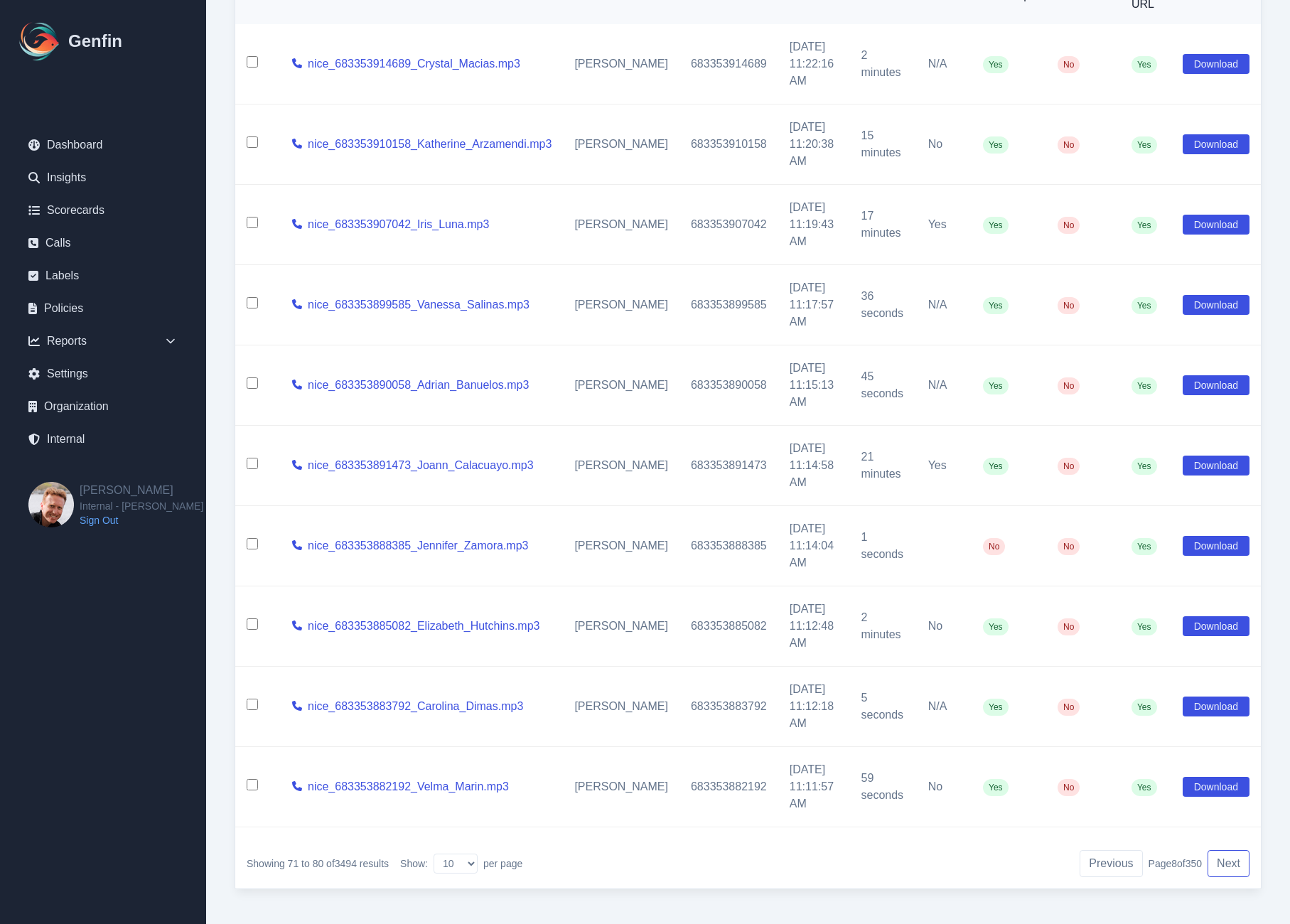
scroll to position [84, 0]
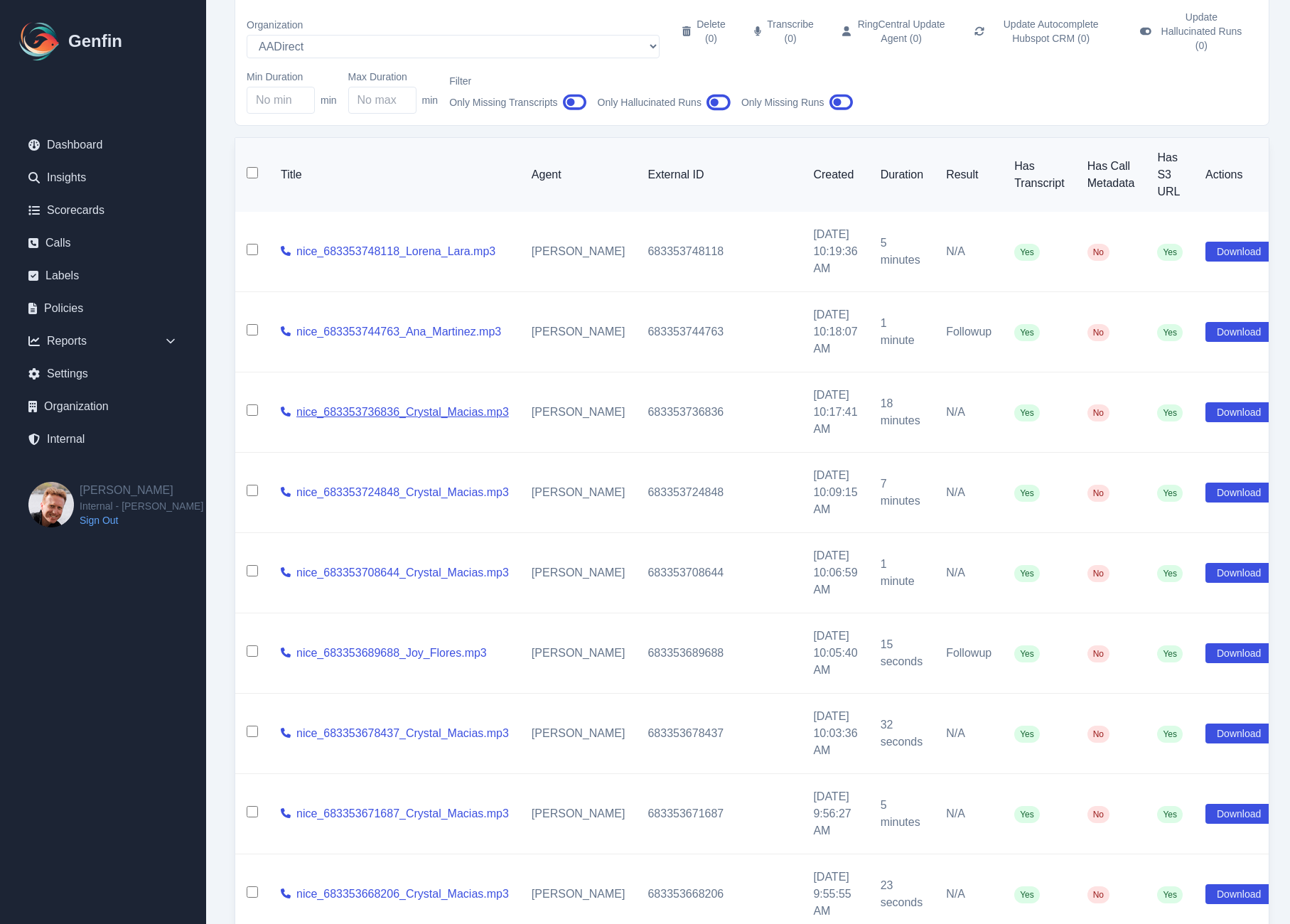
click at [422, 403] on link "nice_683353736836_Crystal_Macias.mp3" at bounding box center [403, 412] width 213 height 17
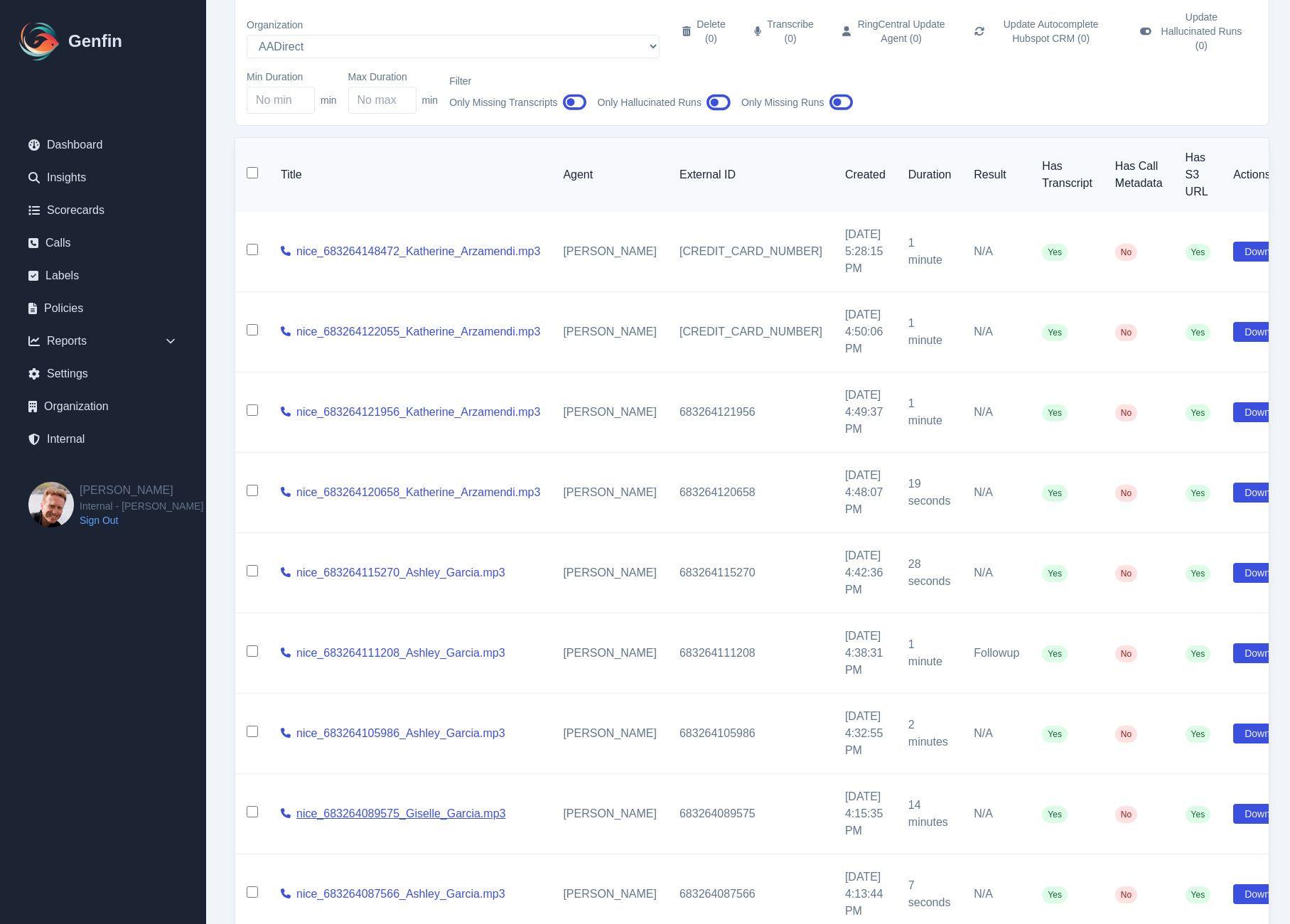
click at [483, 805] on link "nice_683264089575_Giselle_Garcia.mp3" at bounding box center [401, 813] width 209 height 17
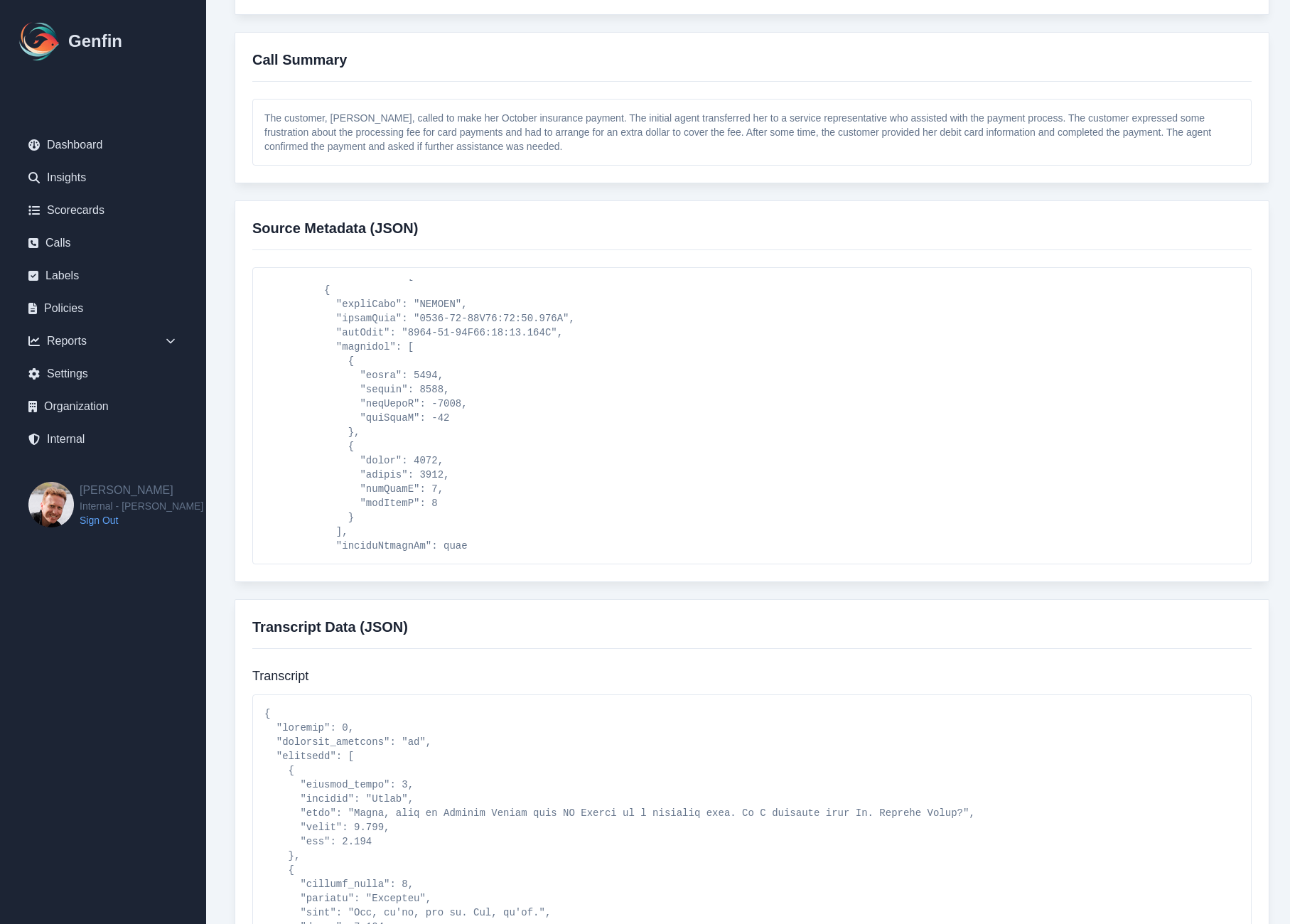
scroll to position [500, 0]
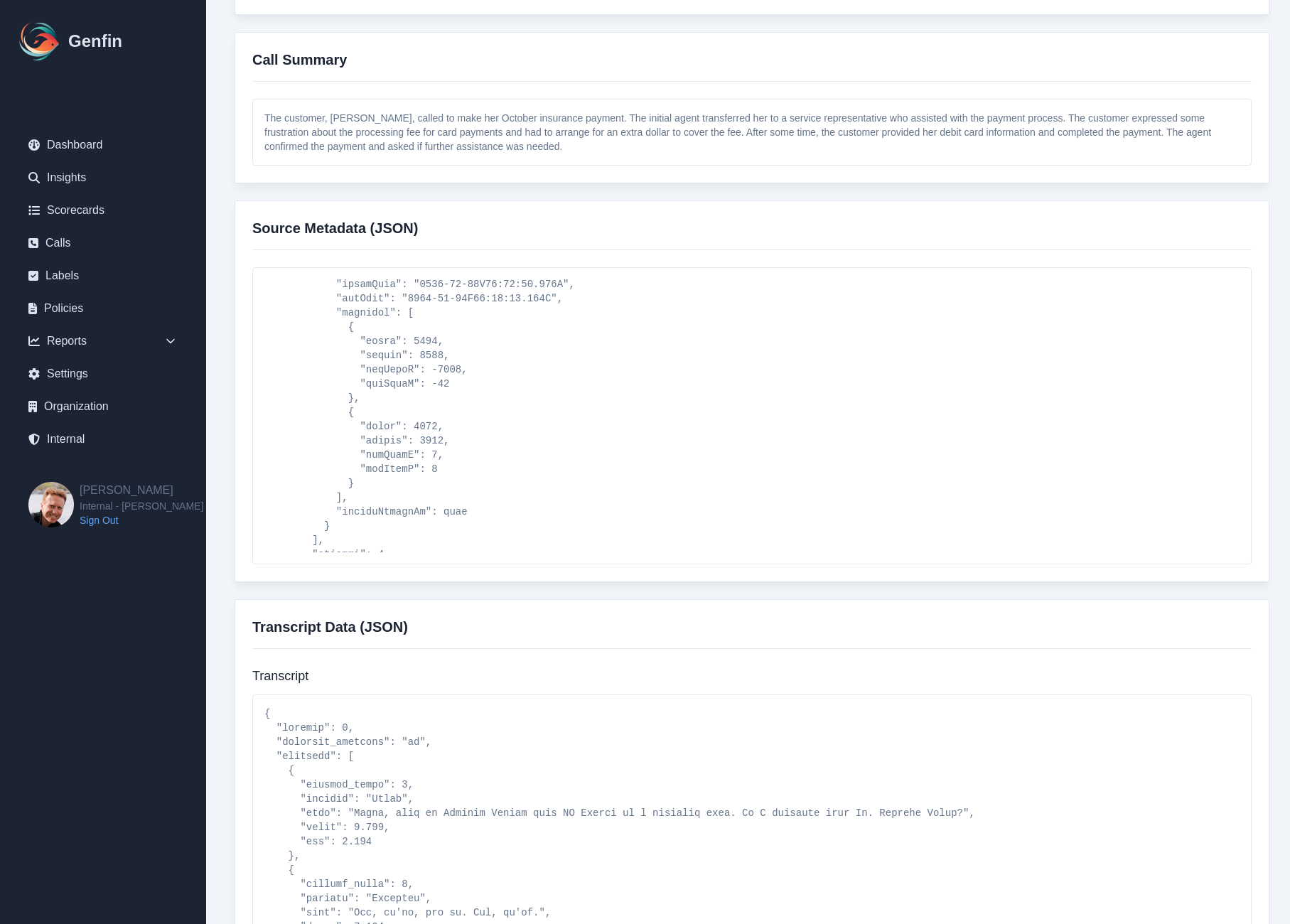
click at [366, 355] on pre at bounding box center [752, 416] width 975 height 273
copy div "Genfin Dashboard Insights Scorecards Calls Labels Policies Reports Sales Compli…"
click at [366, 355] on pre at bounding box center [752, 416] width 975 height 273
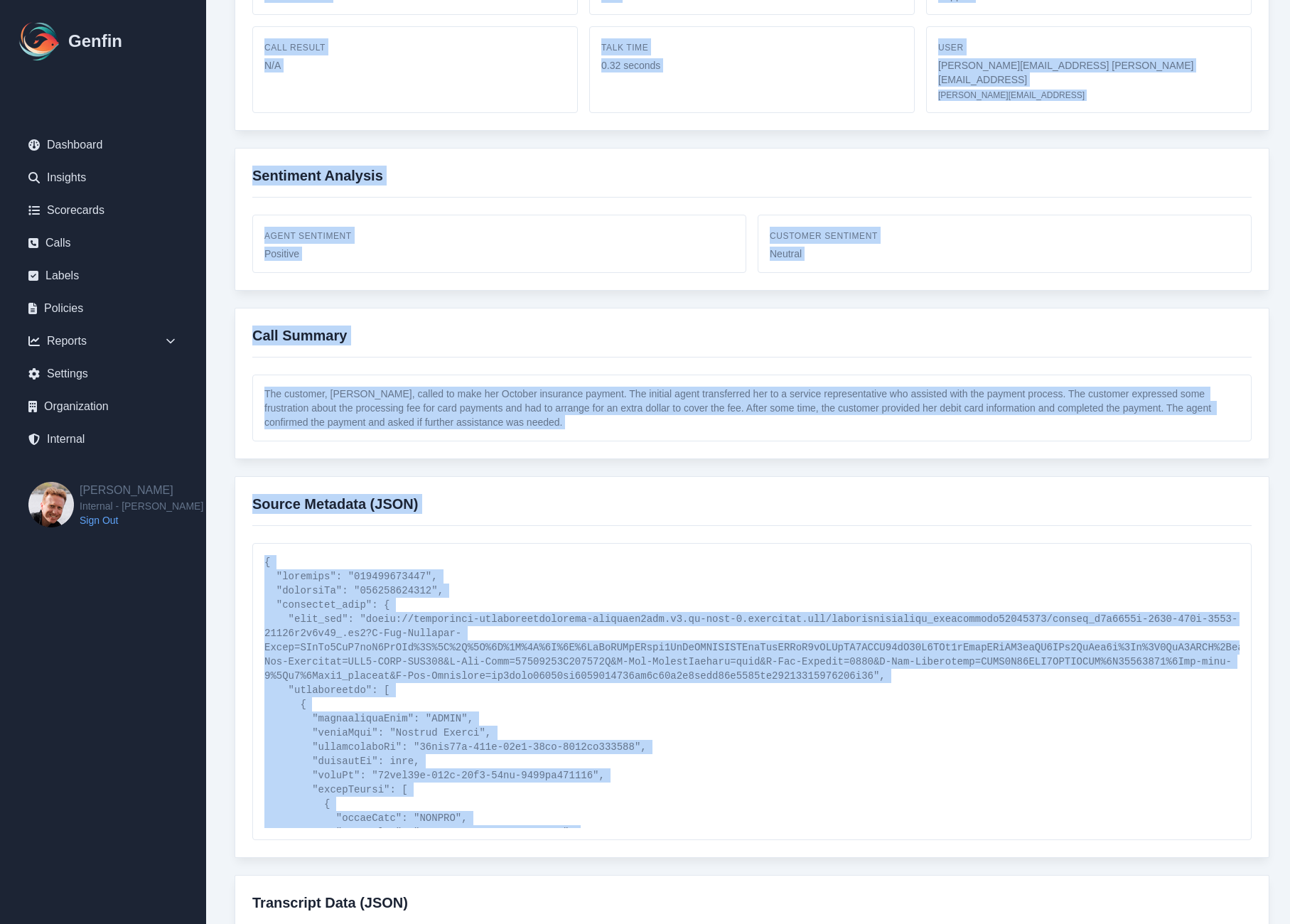
scroll to position [0, 0]
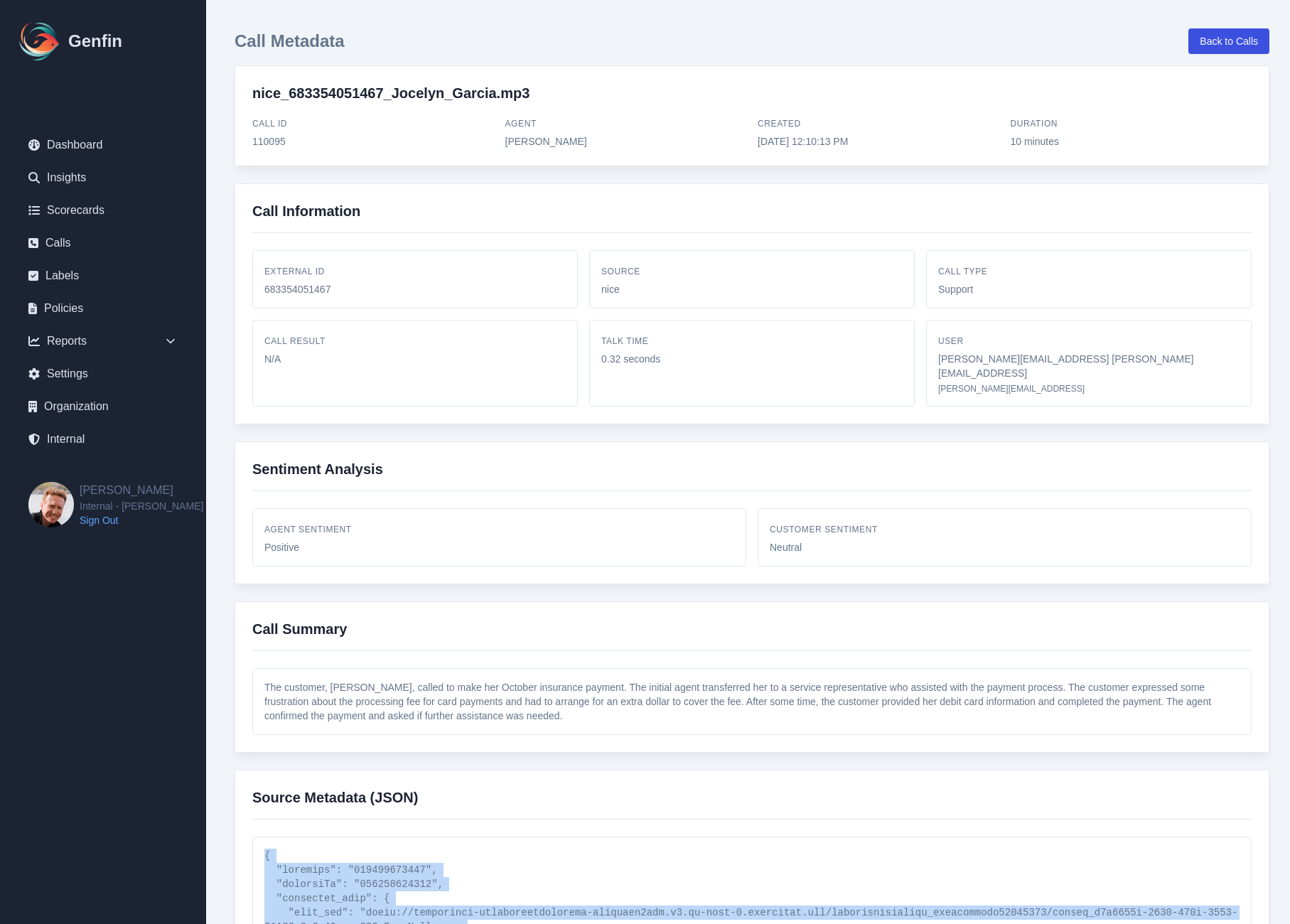
drag, startPoint x: 305, startPoint y: 538, endPoint x: 264, endPoint y: 843, distance: 307.7
copy pre "{ "masterid": "683354051467", "contactId": "683354051467", "recording_info": { …"
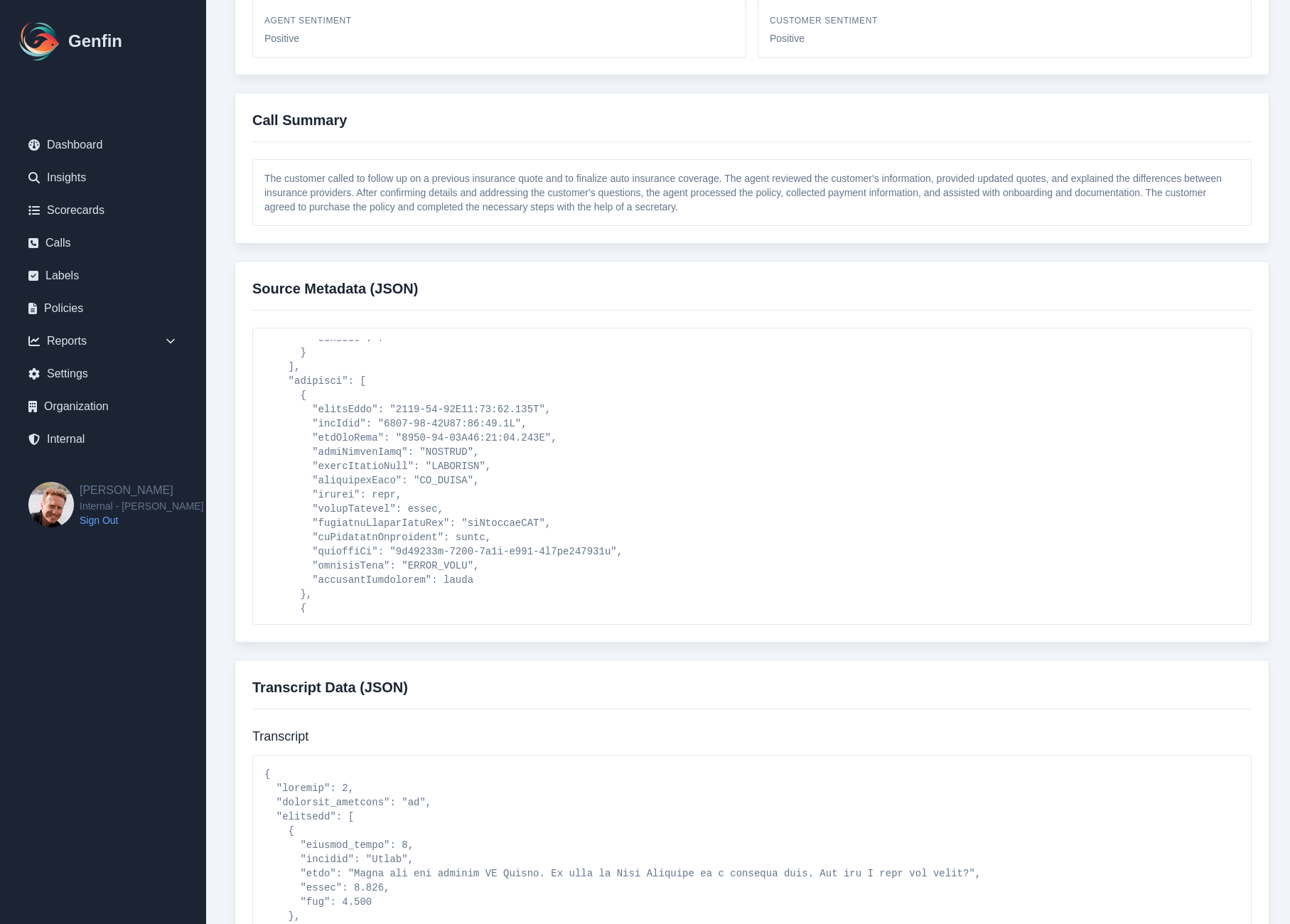
scroll to position [2473, 0]
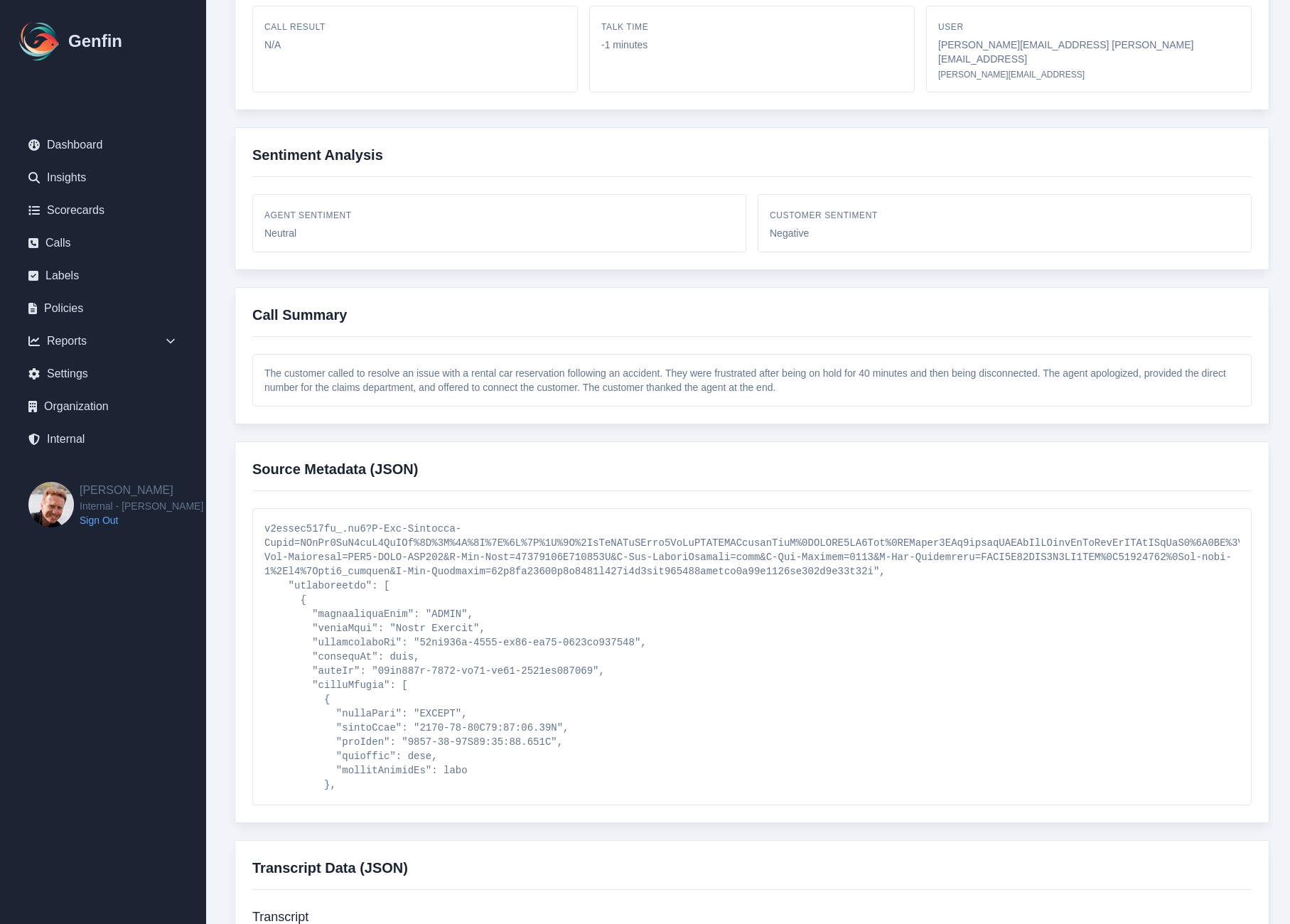
scroll to position [3238, 0]
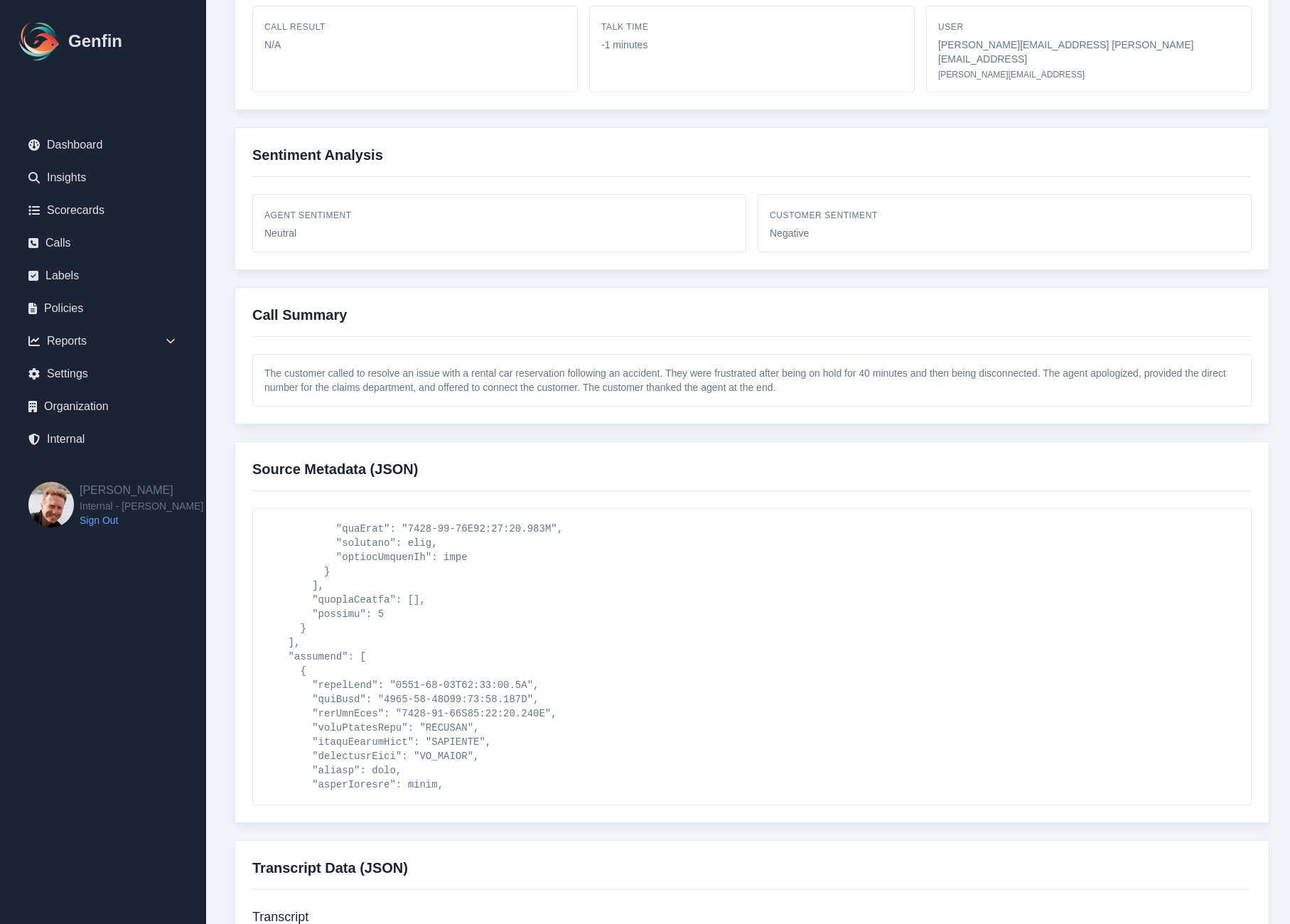
click at [322, 642] on pre at bounding box center [752, 656] width 975 height 273
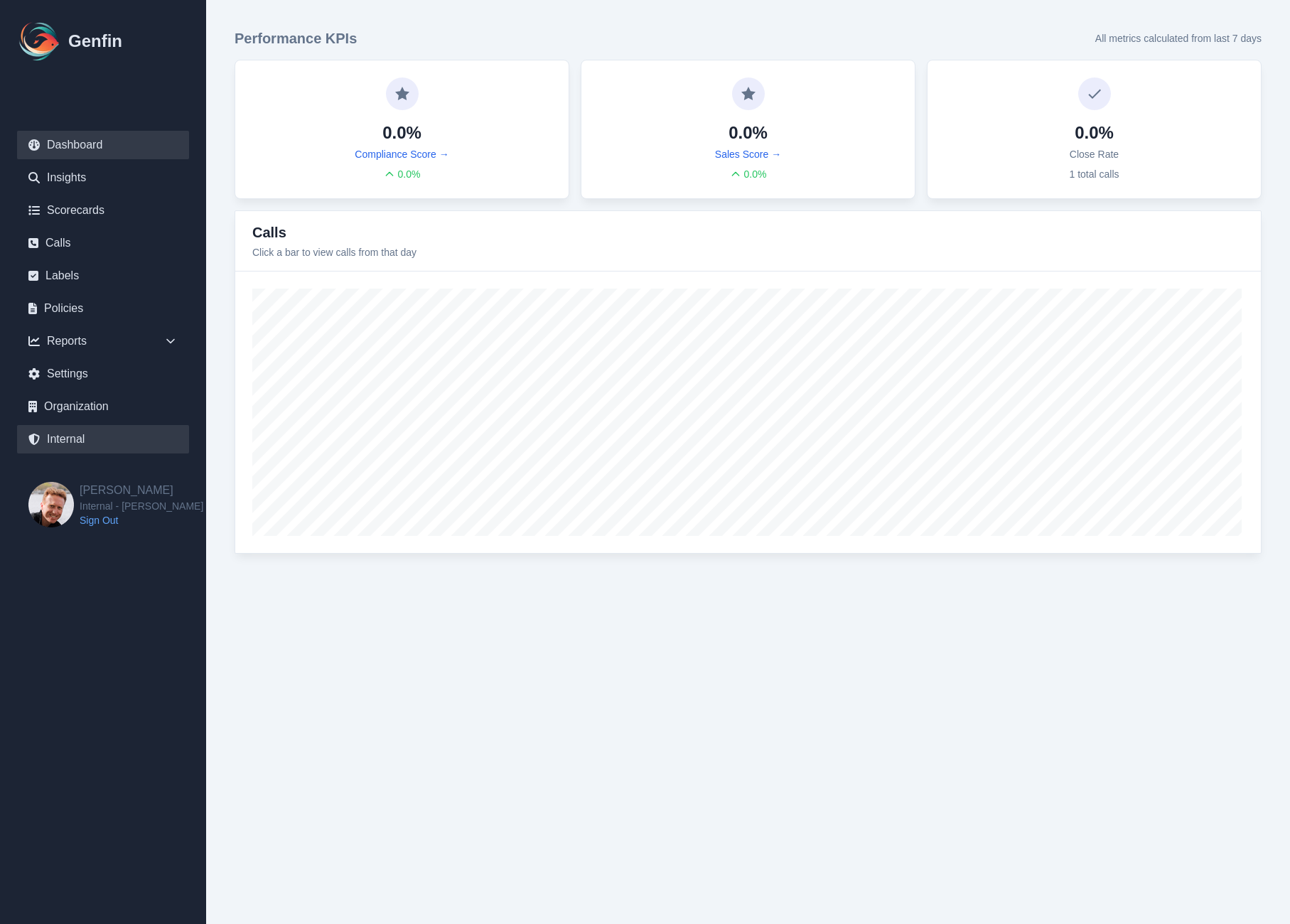
click at [70, 437] on link "Internal" at bounding box center [103, 439] width 172 height 28
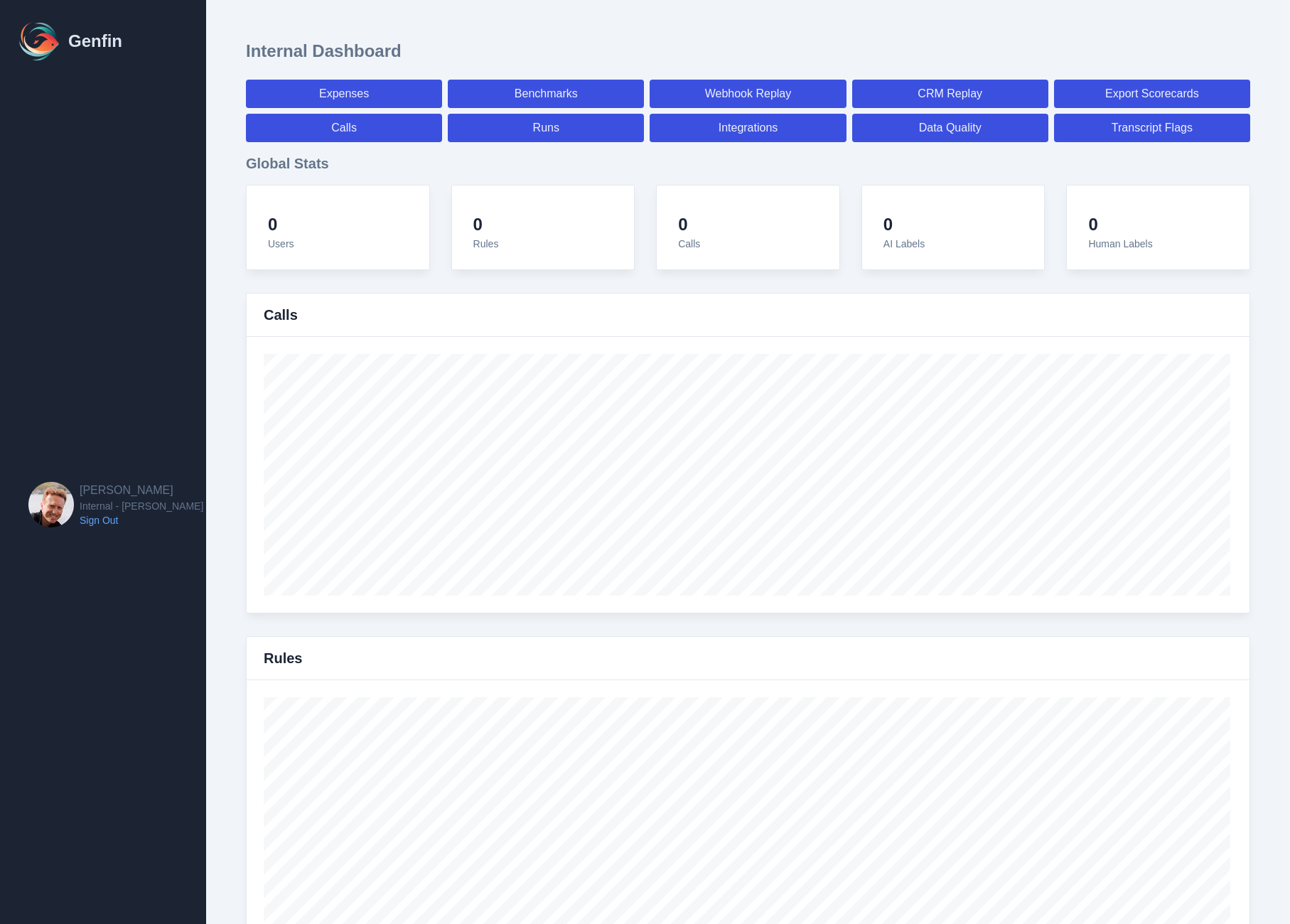
select select "paid"
select select "7"
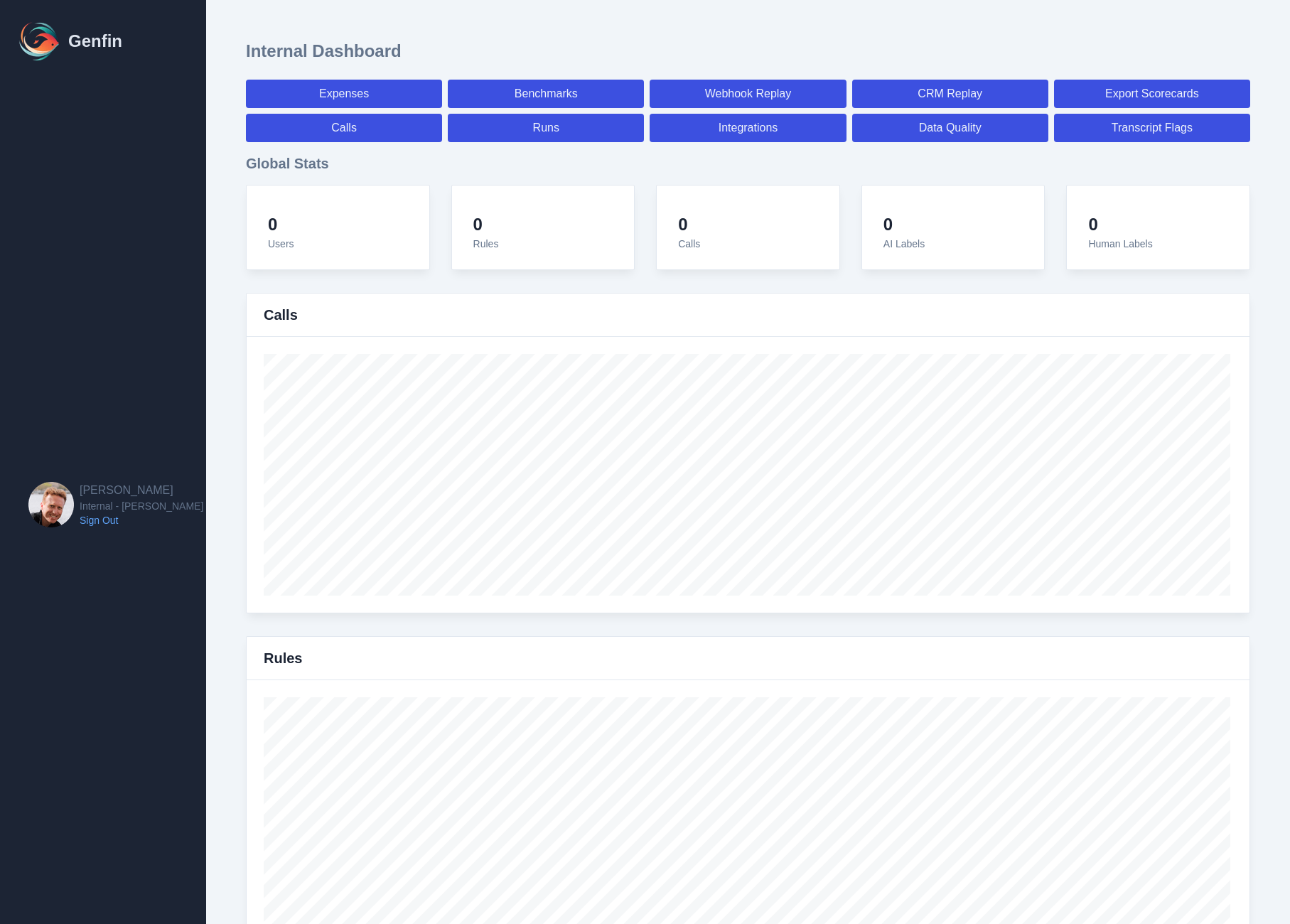
select select "paid"
select select "7"
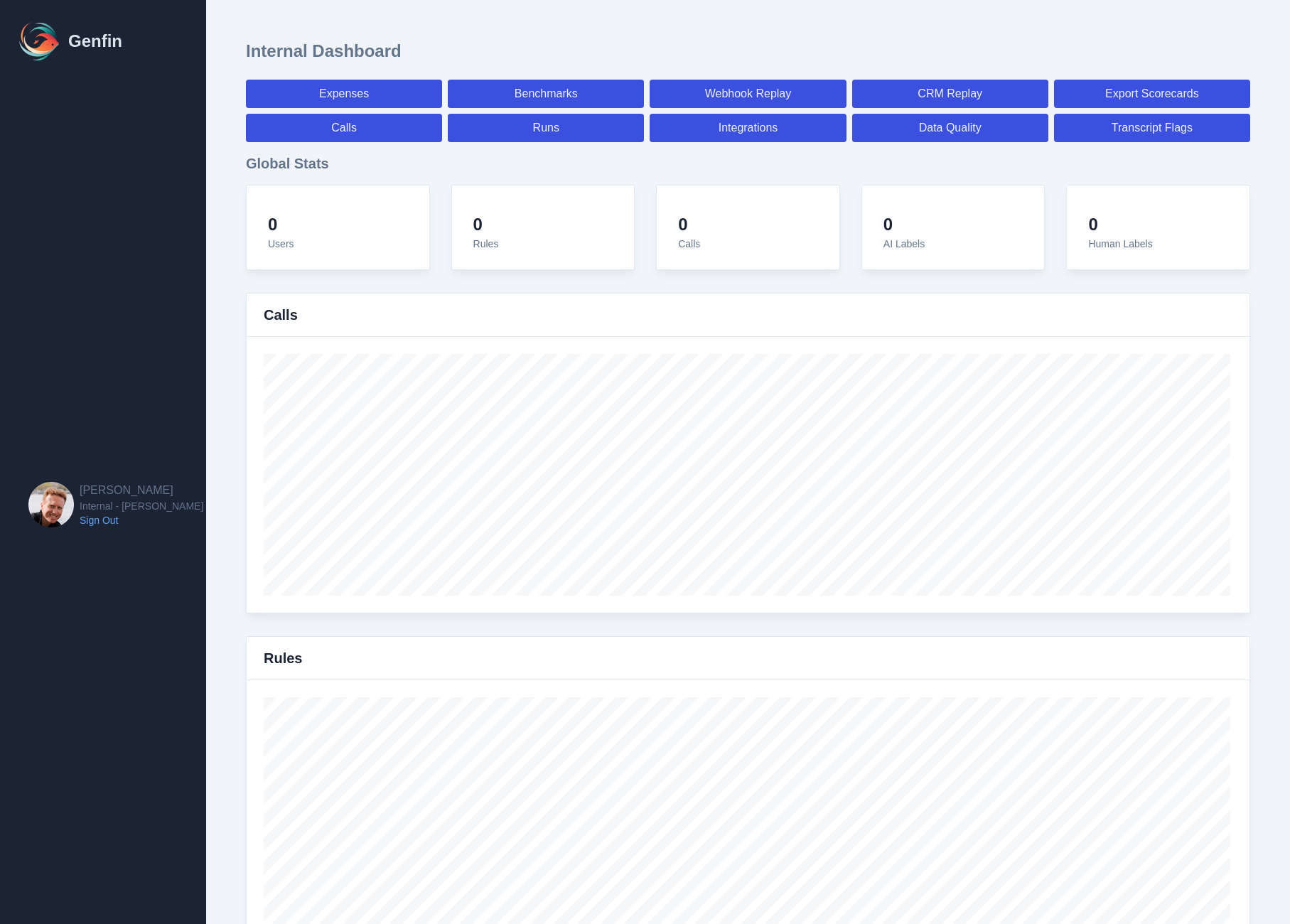
select select "7"
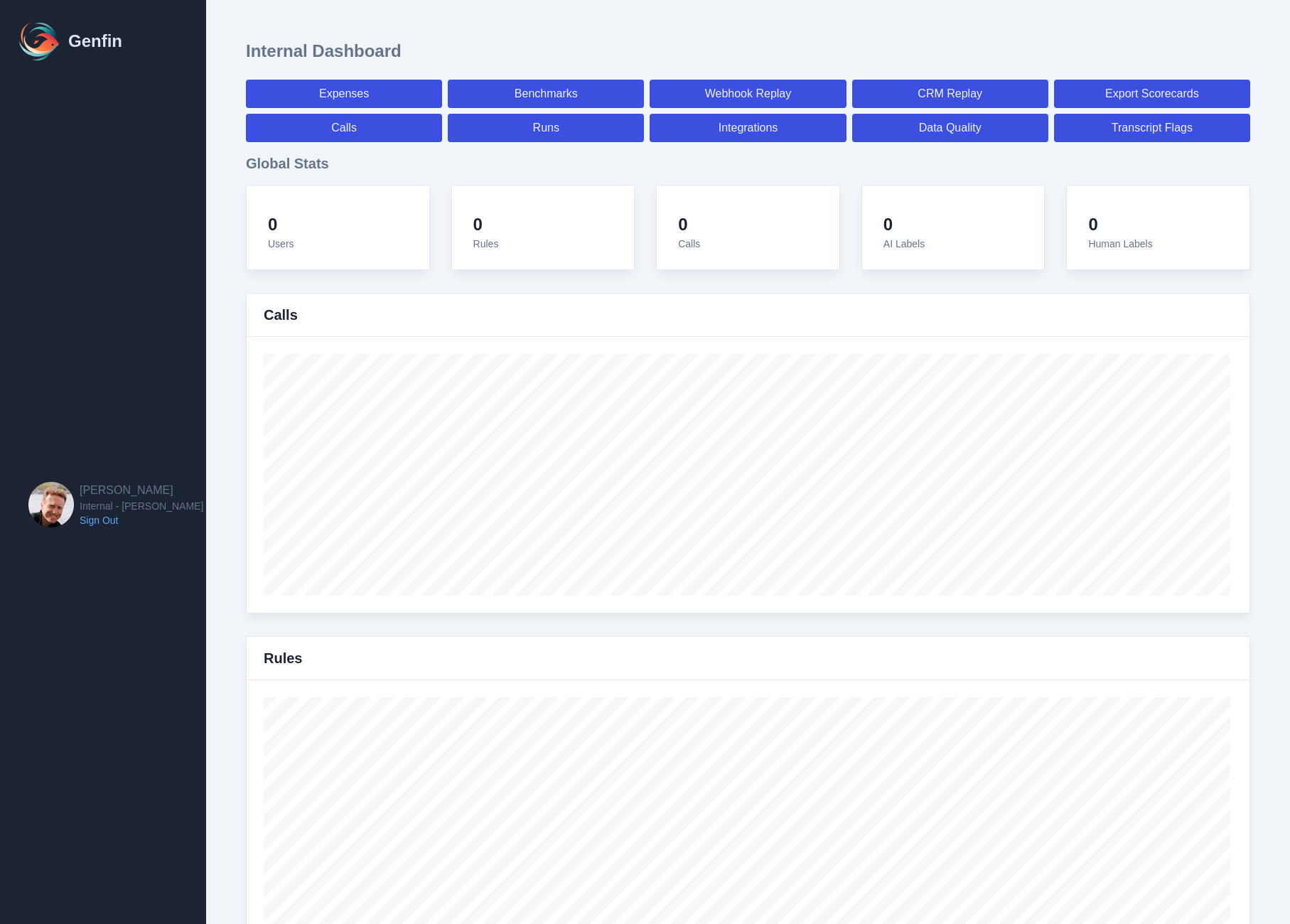
select select "7"
select select "paid"
select select "7"
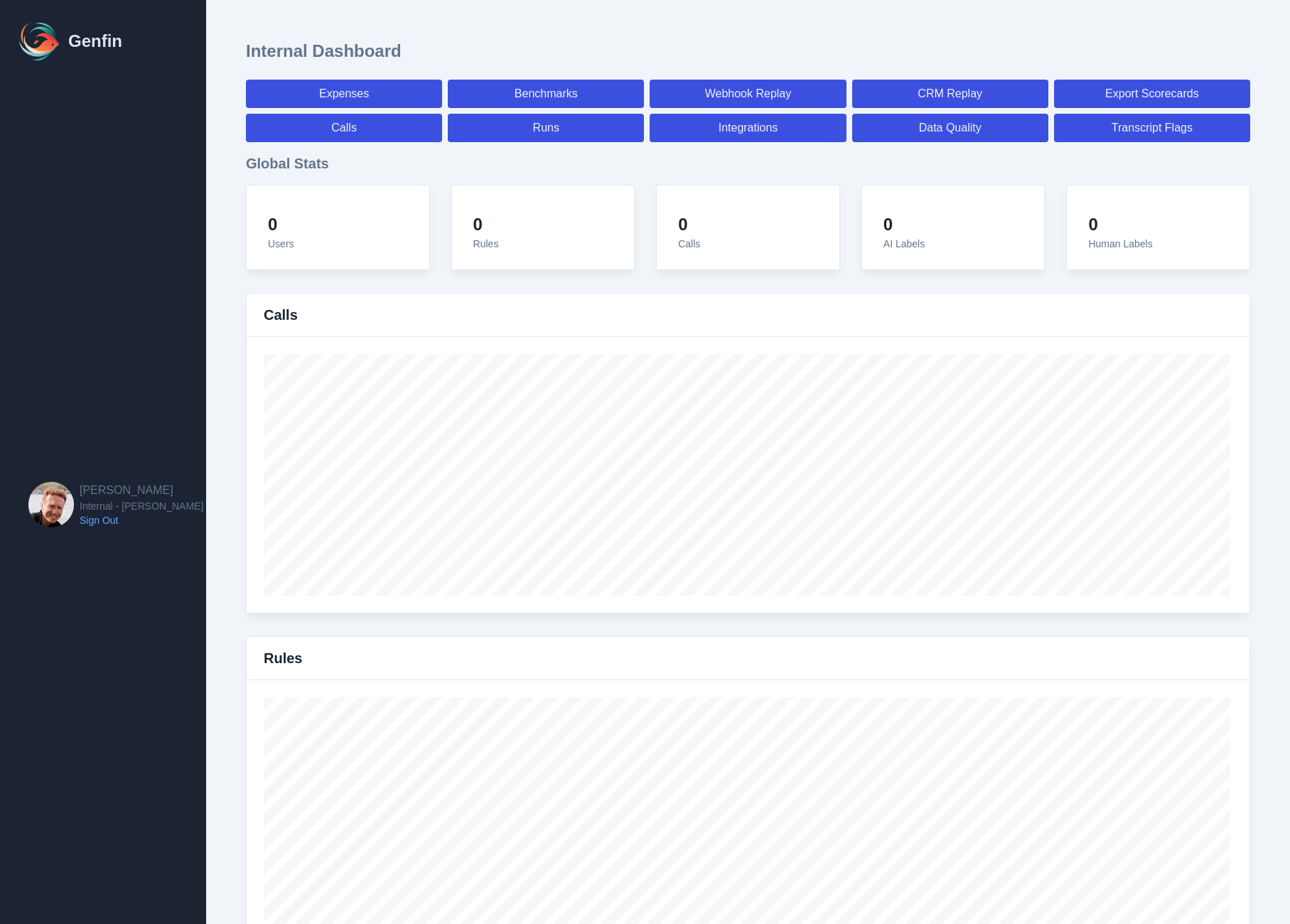
select select "7"
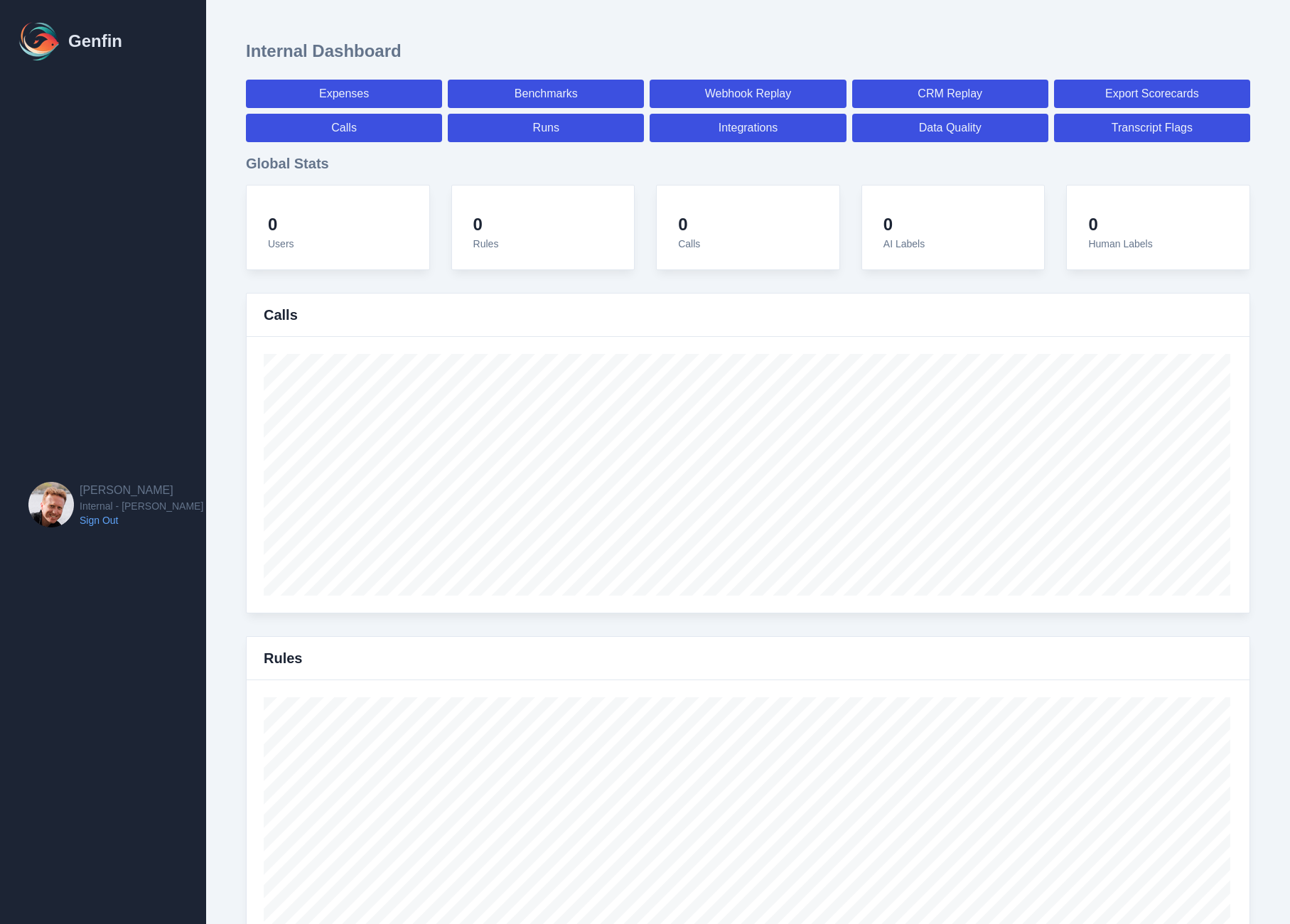
select select "7"
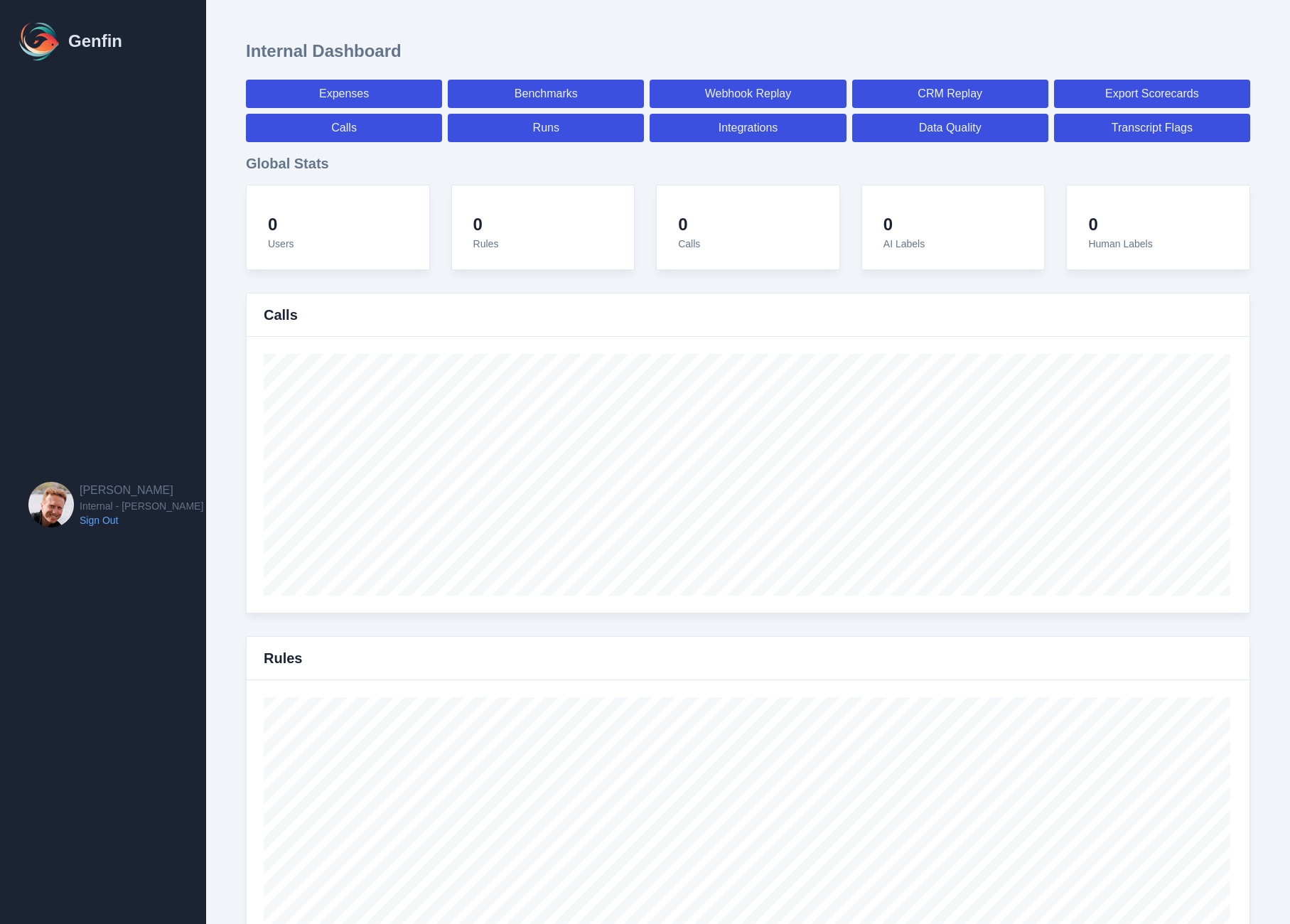
select select "7"
select select "paid"
select select "7"
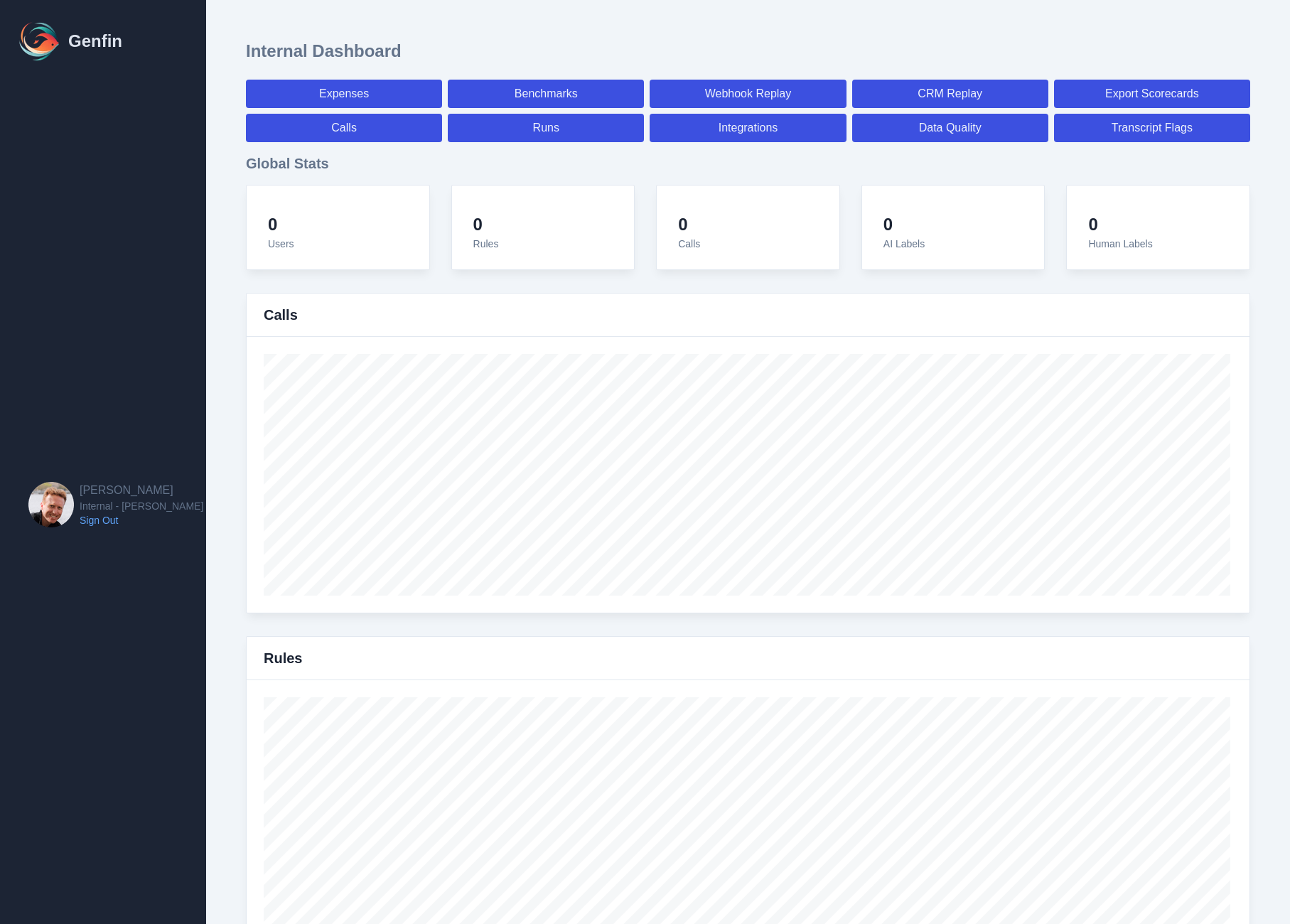
select select "7"
select select "paid"
select select "7"
select select "paid"
select select "7"
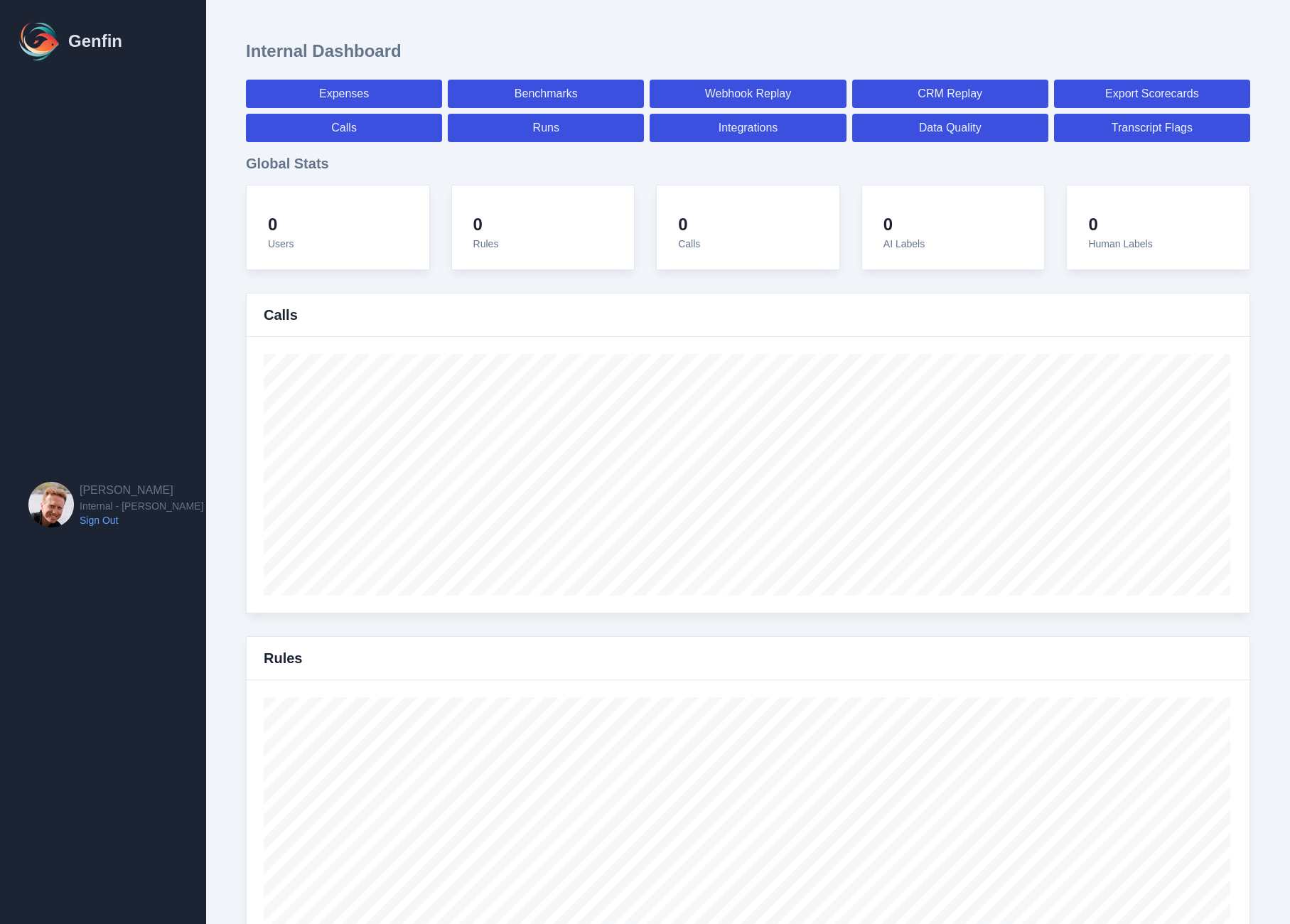
select select "7"
select select "paid"
select select "7"
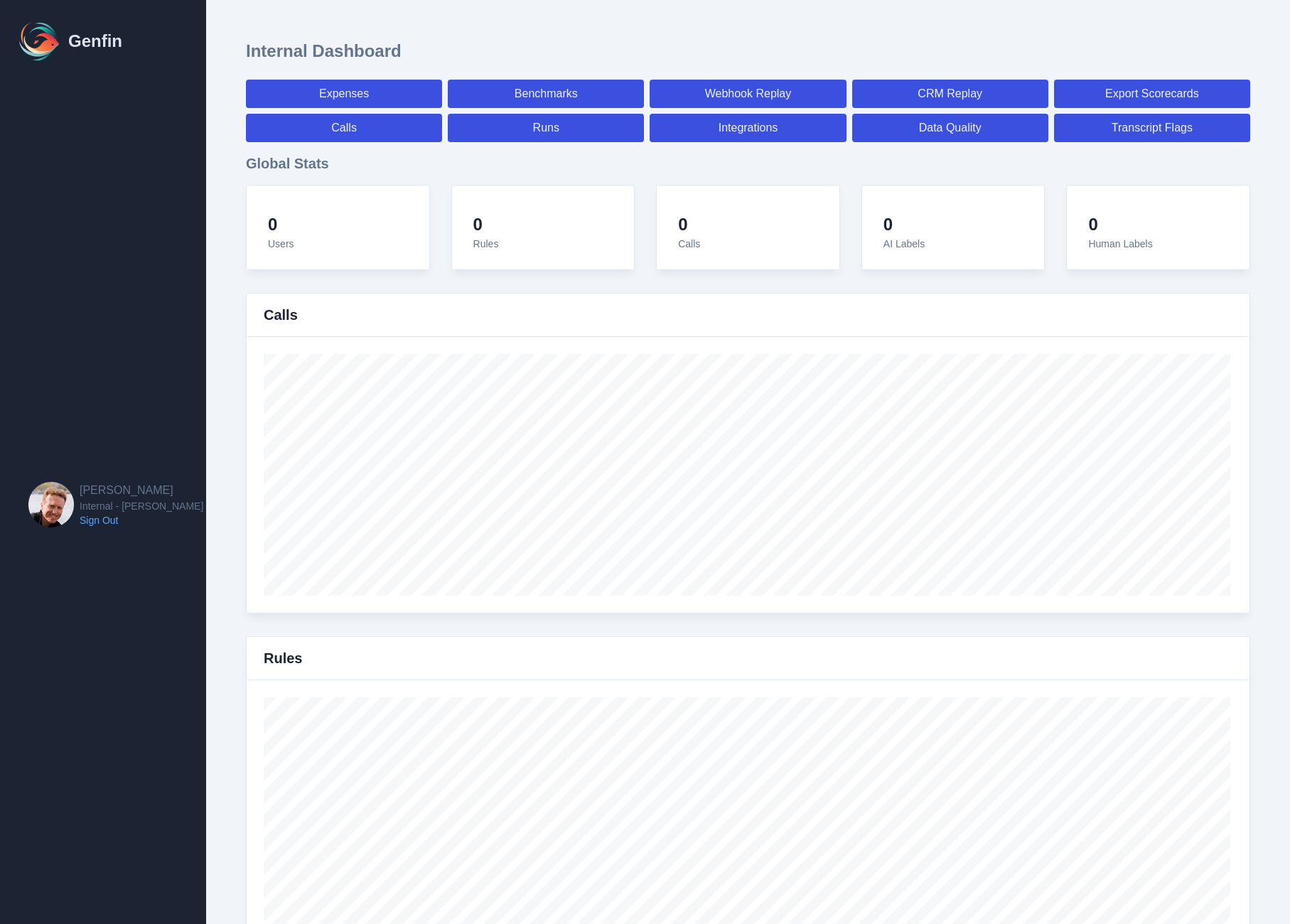
select select "7"
select select "paid"
select select "7"
select select "paid"
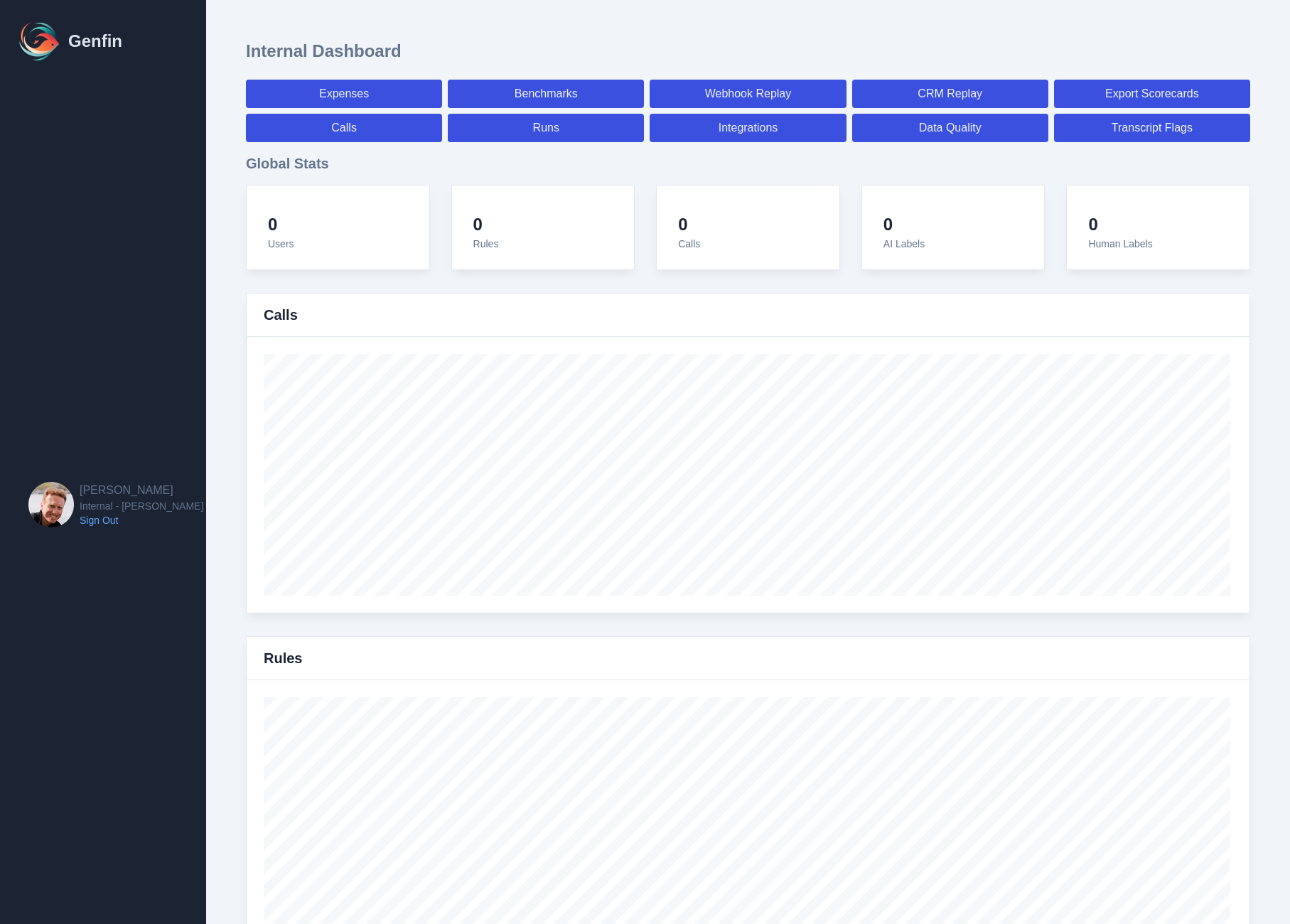
select select "7"
select select "paid"
select select "7"
select select "paid"
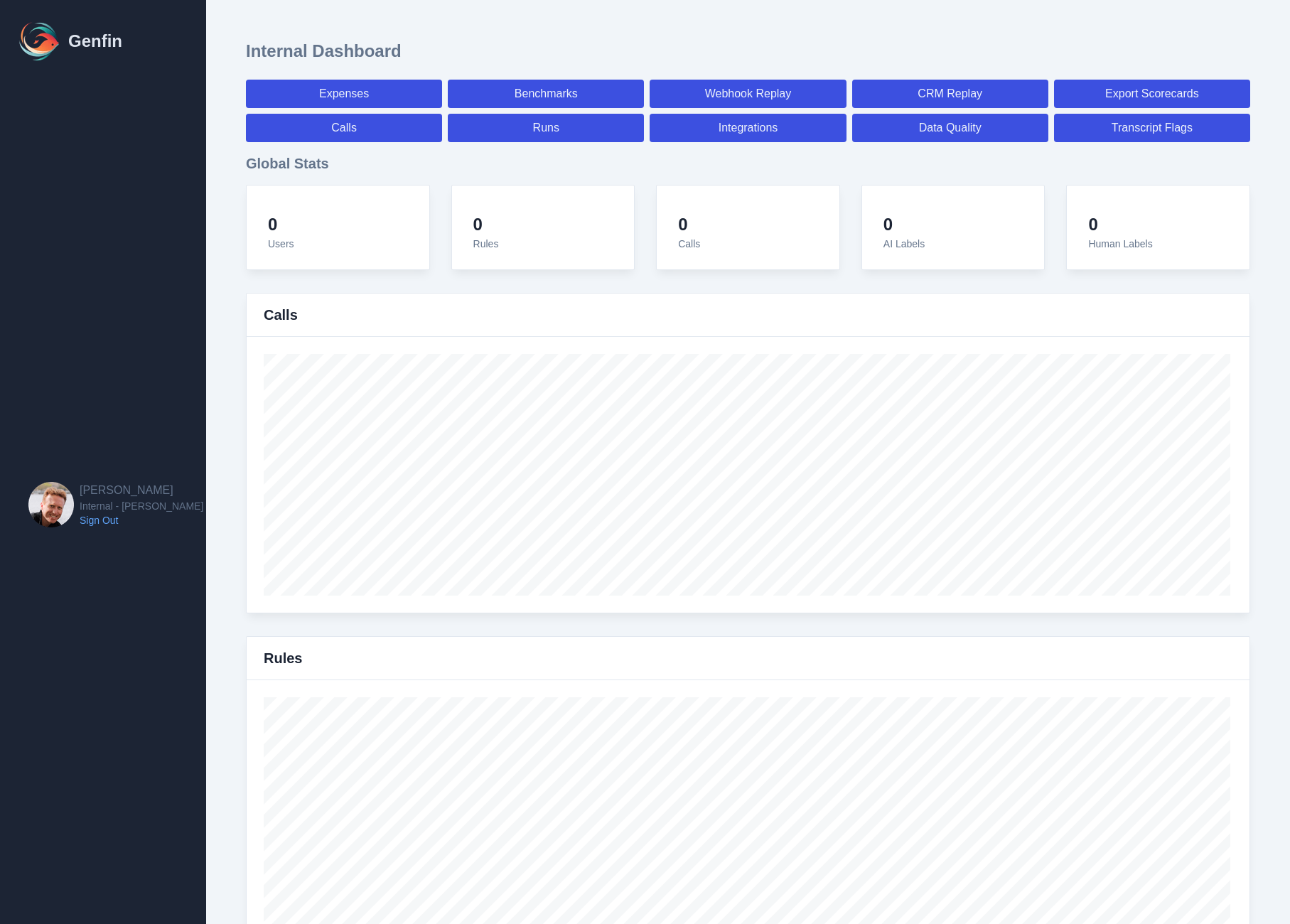
select select "7"
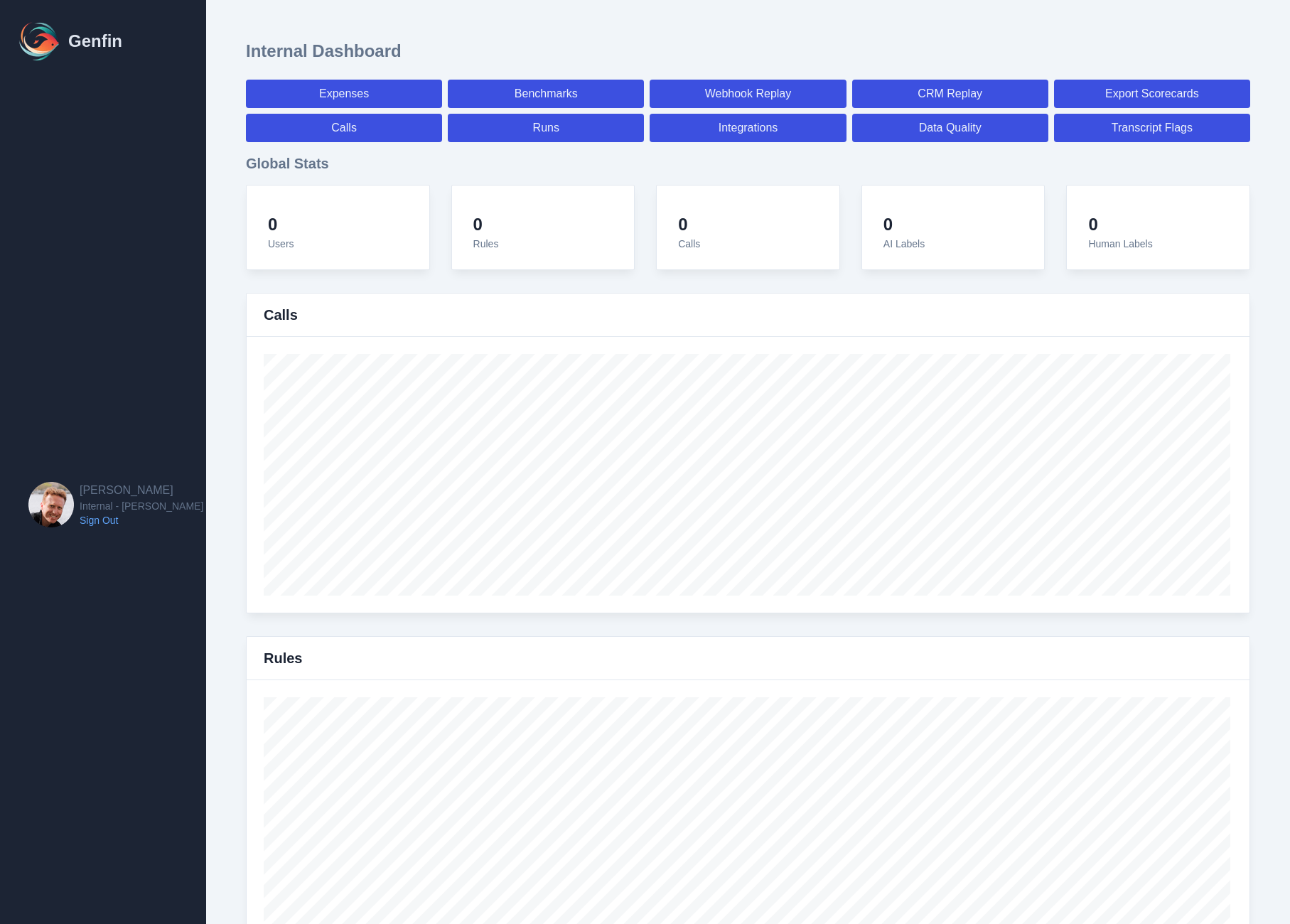
select select "7"
select select "paid"
select select "7"
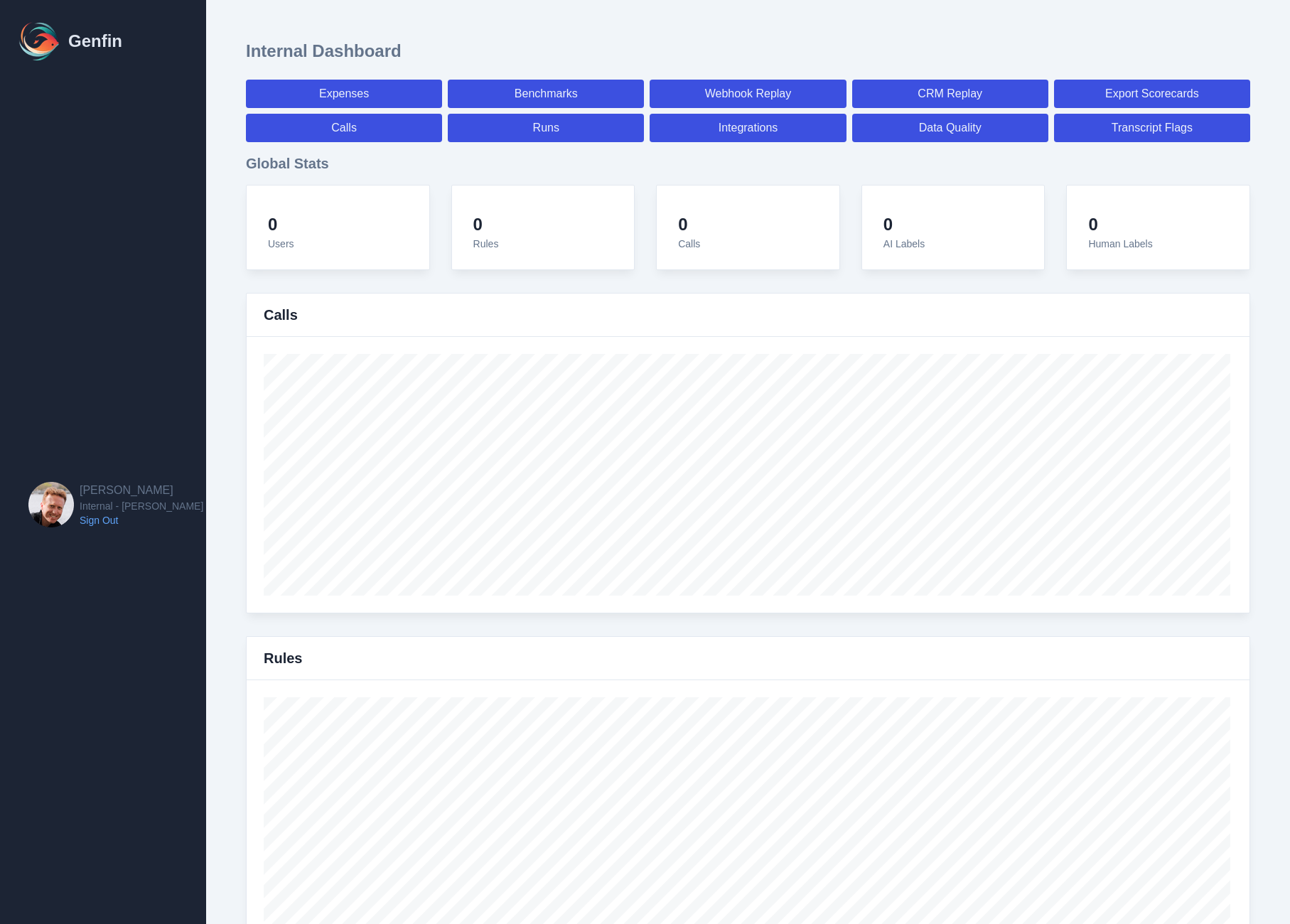
select select "7"
select select "paid"
select select "7"
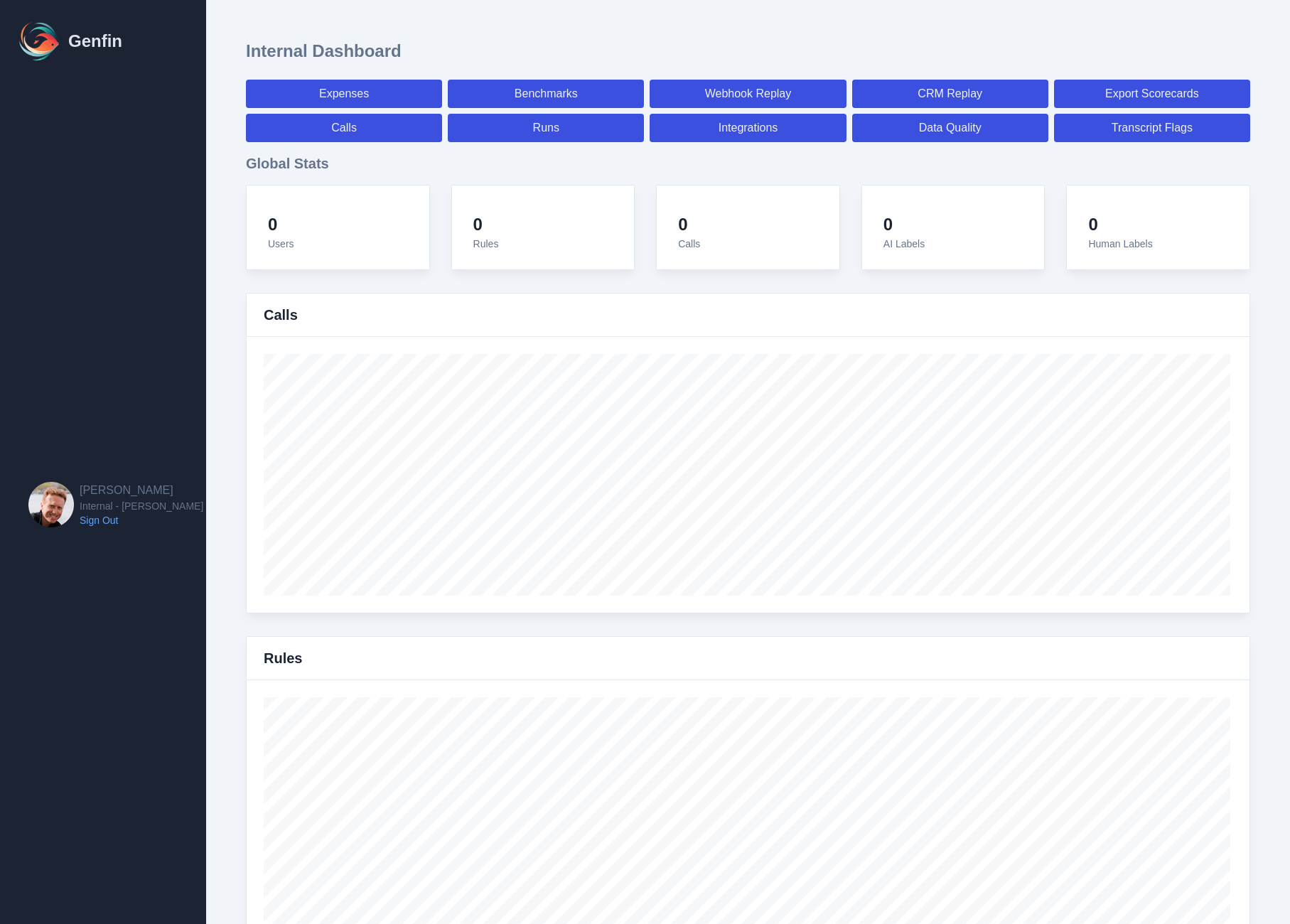
select select "7"
select select "paid"
select select "7"
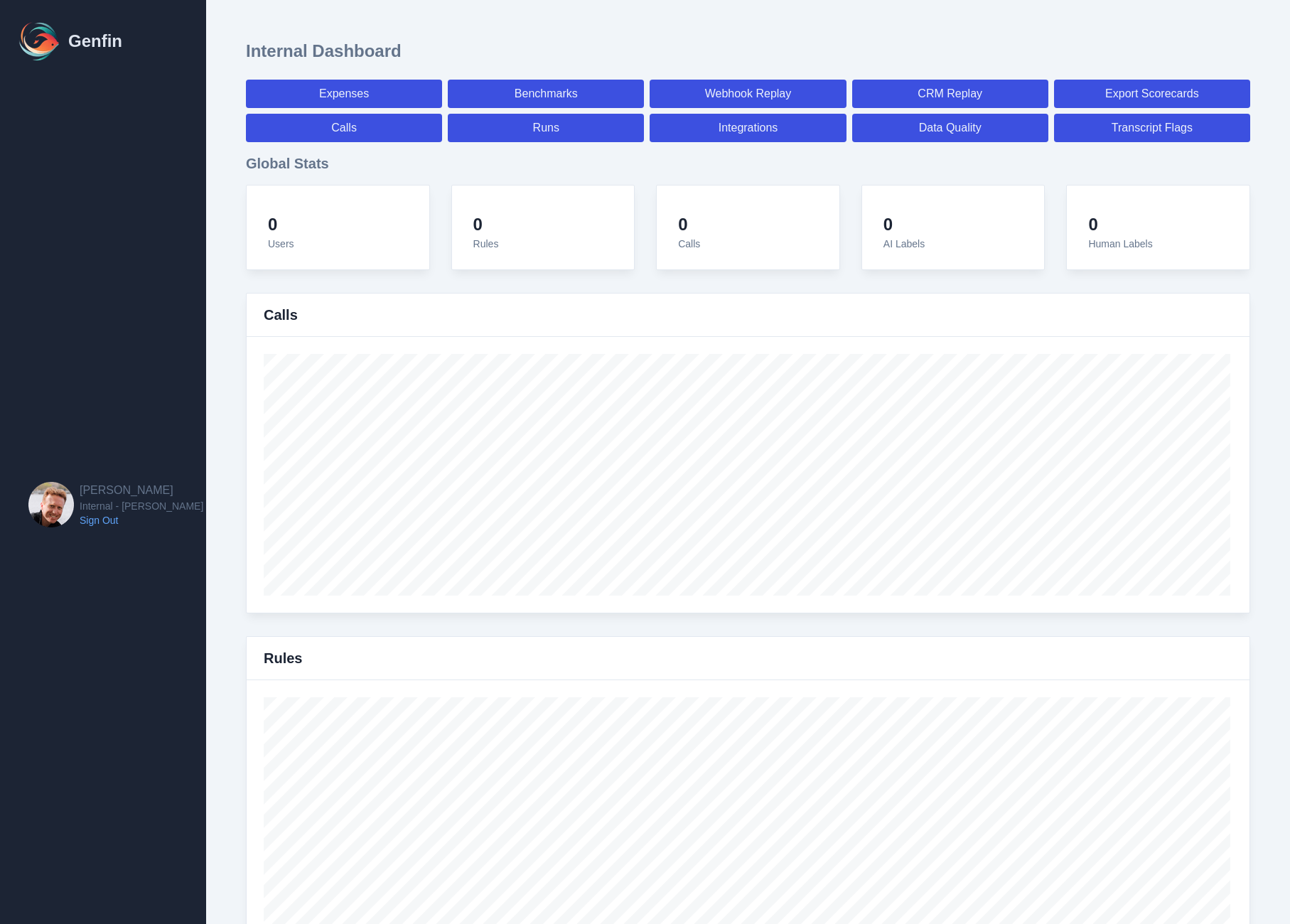
select select "7"
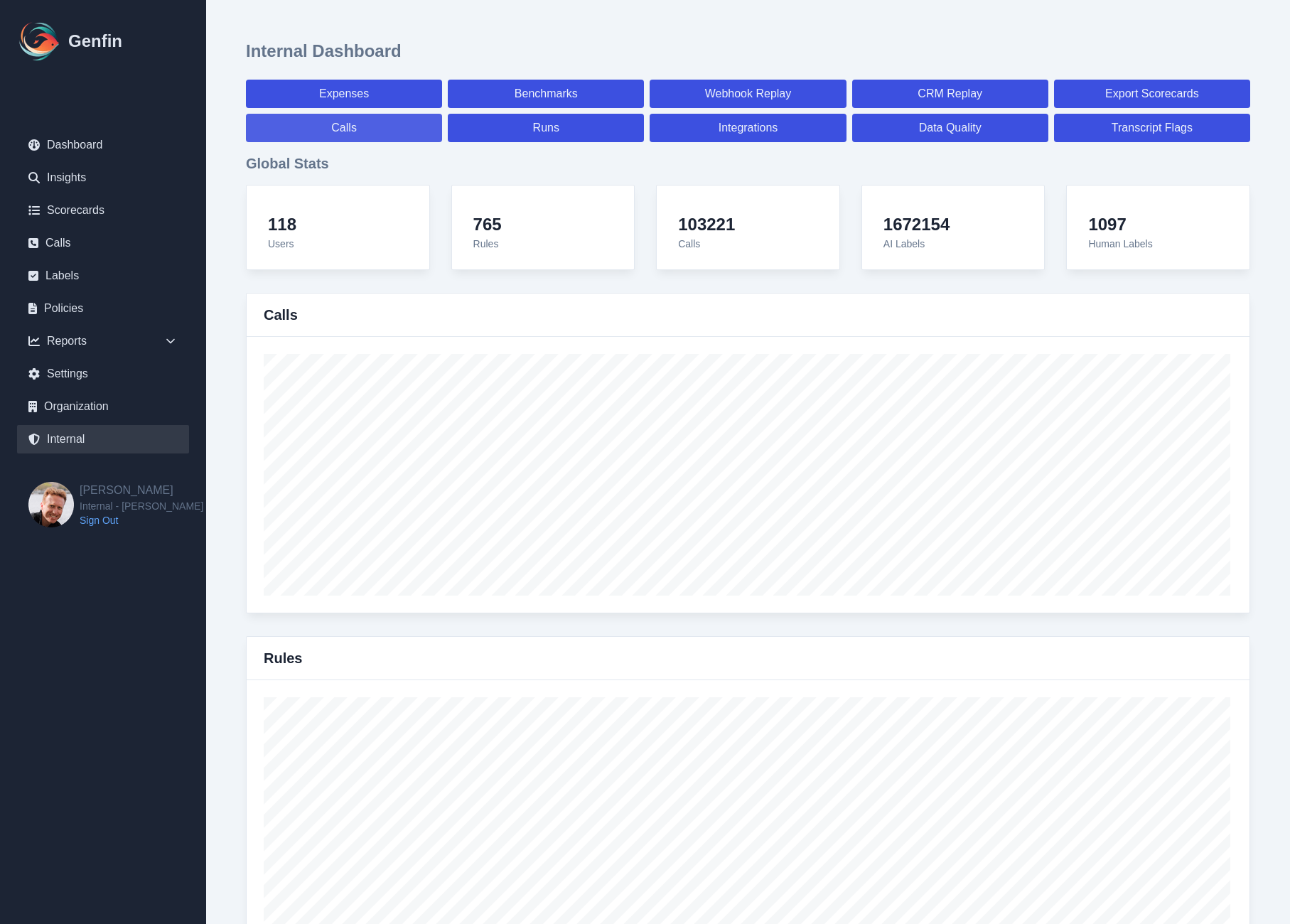
click at [343, 128] on link "Calls" at bounding box center [344, 128] width 197 height 28
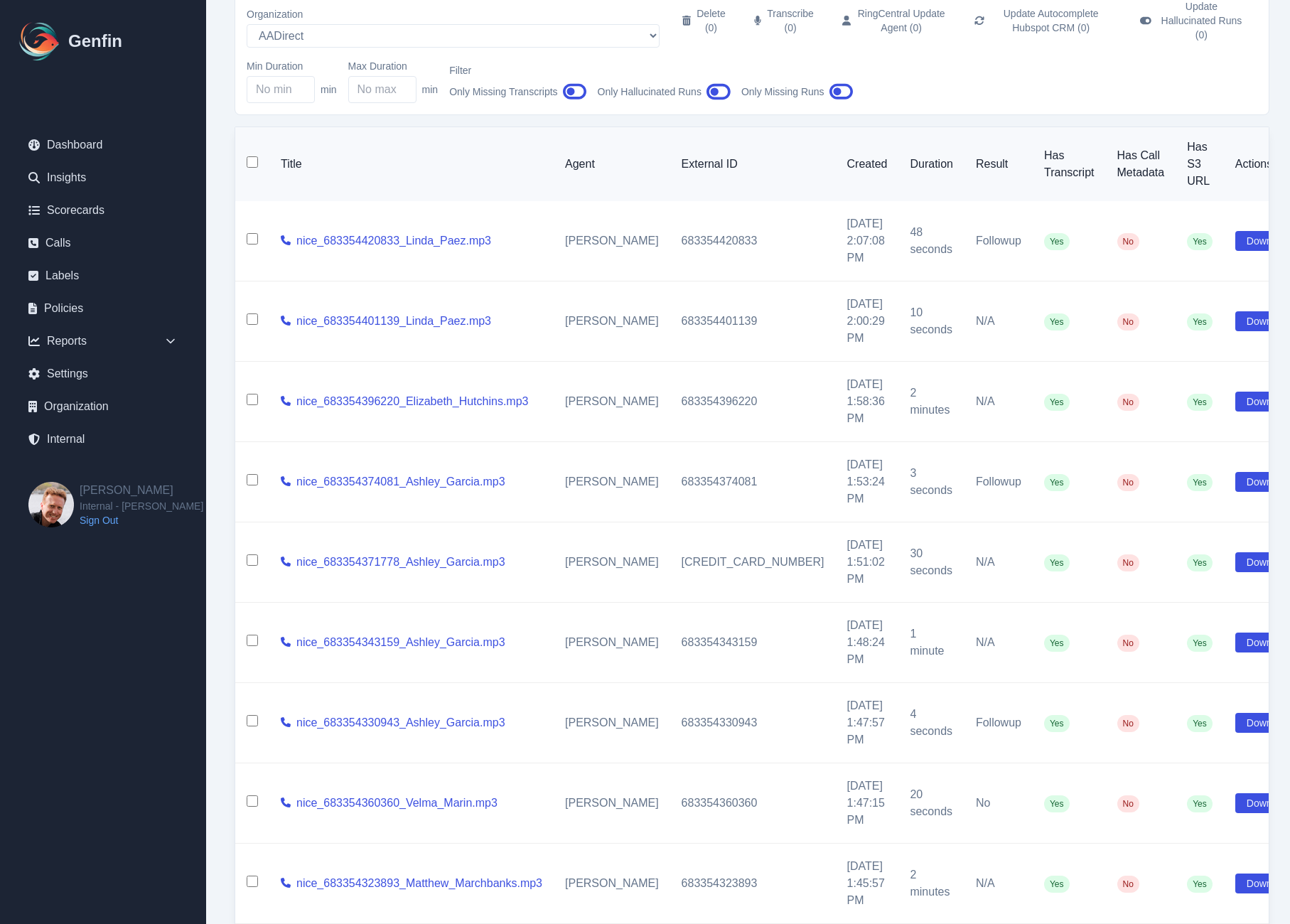
scroll to position [84, 0]
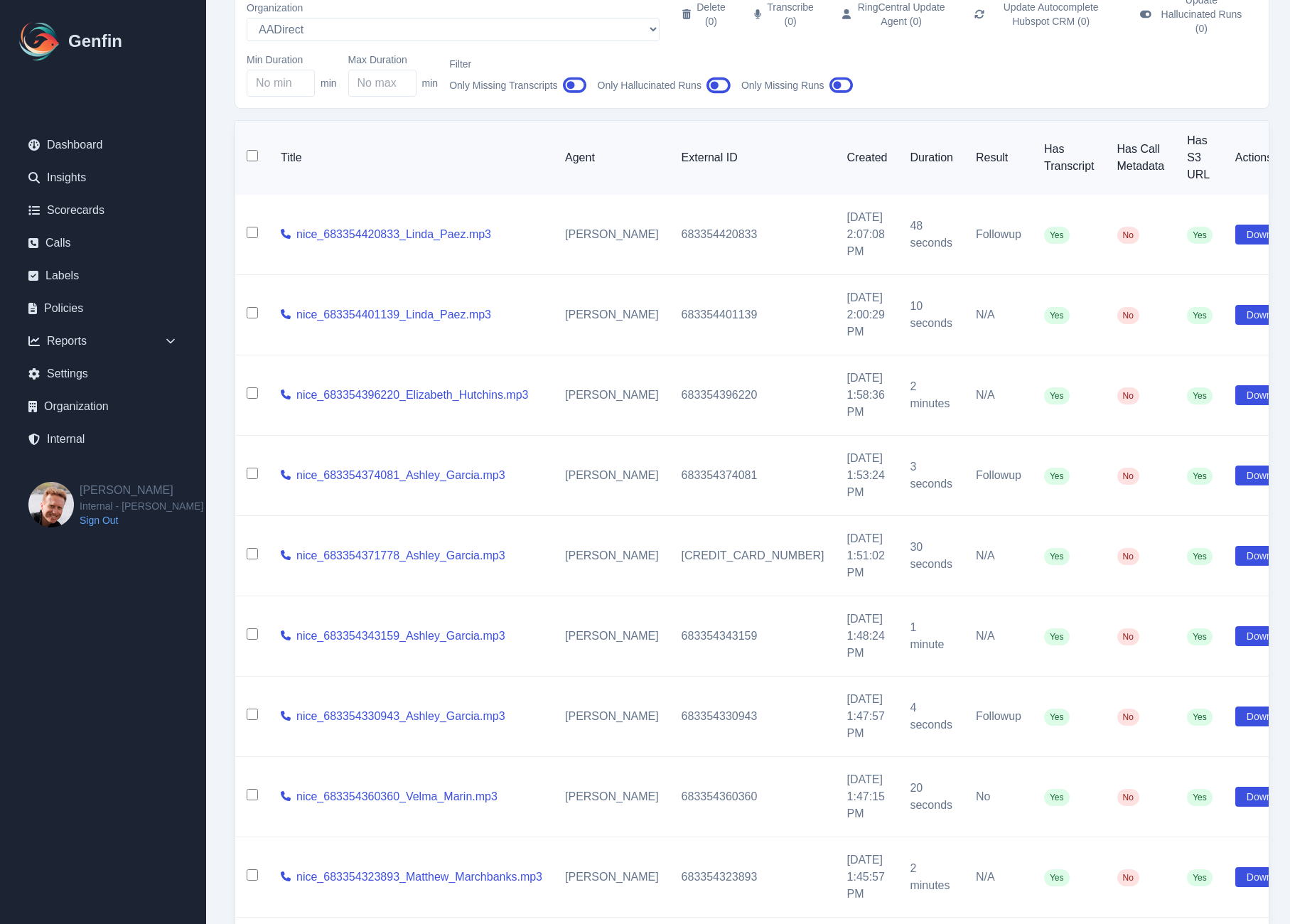
click at [227, 368] on div "Internal Calls Organization AADirect Aainsco.com Aainsco.com Aainsco.com alec+a…" at bounding box center [751, 510] width 1092 height 1189
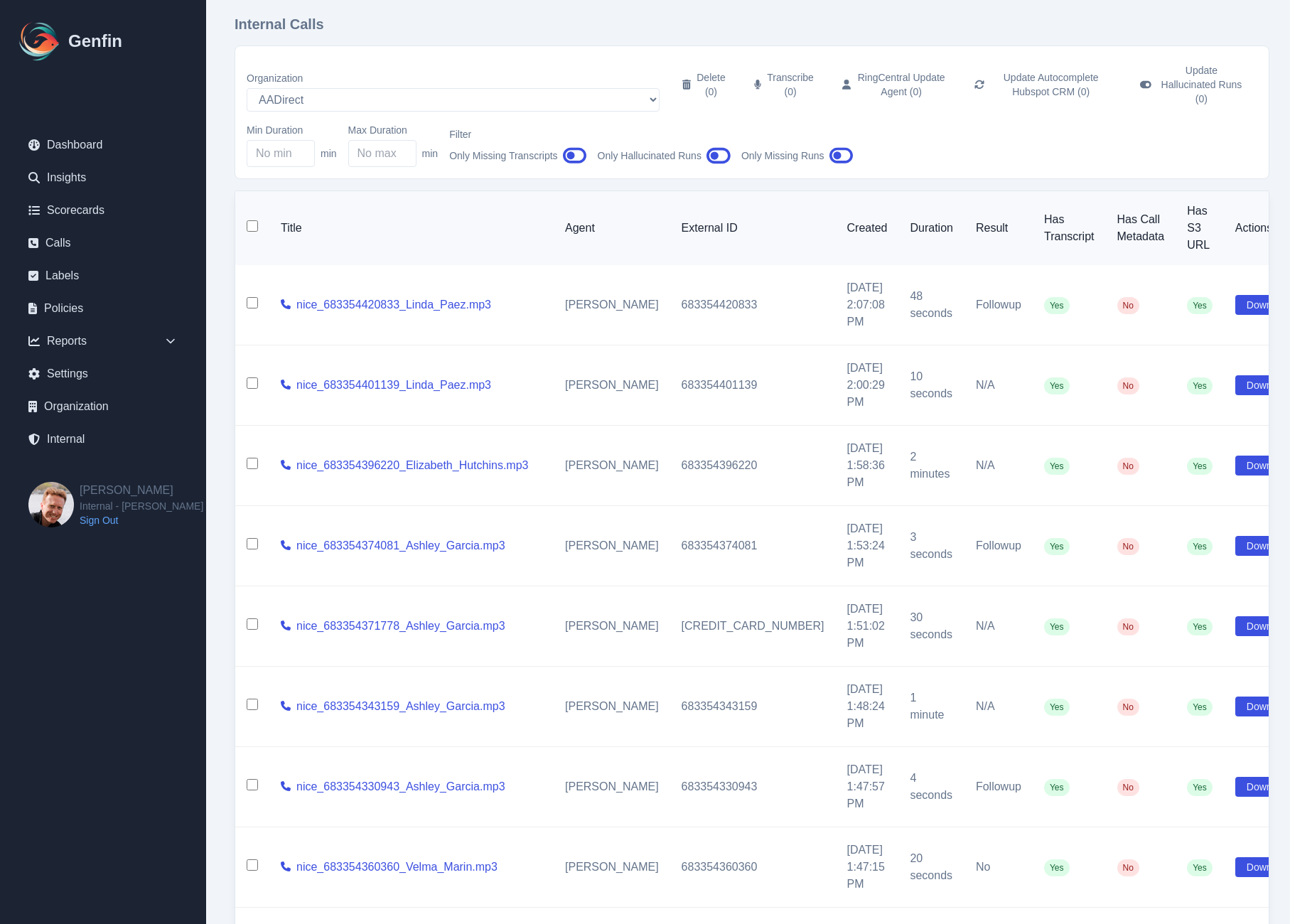
scroll to position [0, 0]
